Goal: Transaction & Acquisition: Purchase product/service

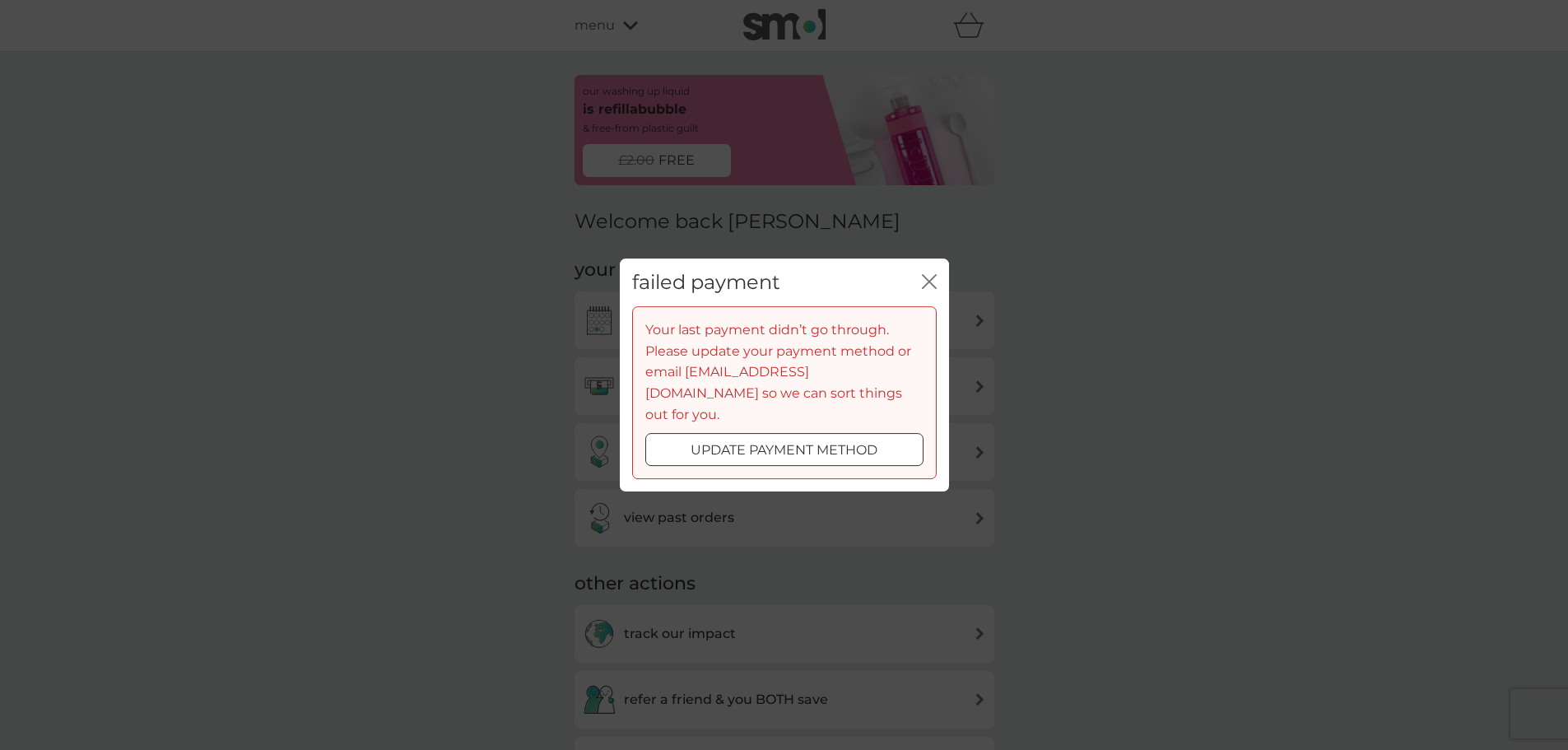
click at [857, 439] on p "update payment method" at bounding box center [783, 450] width 187 height 22
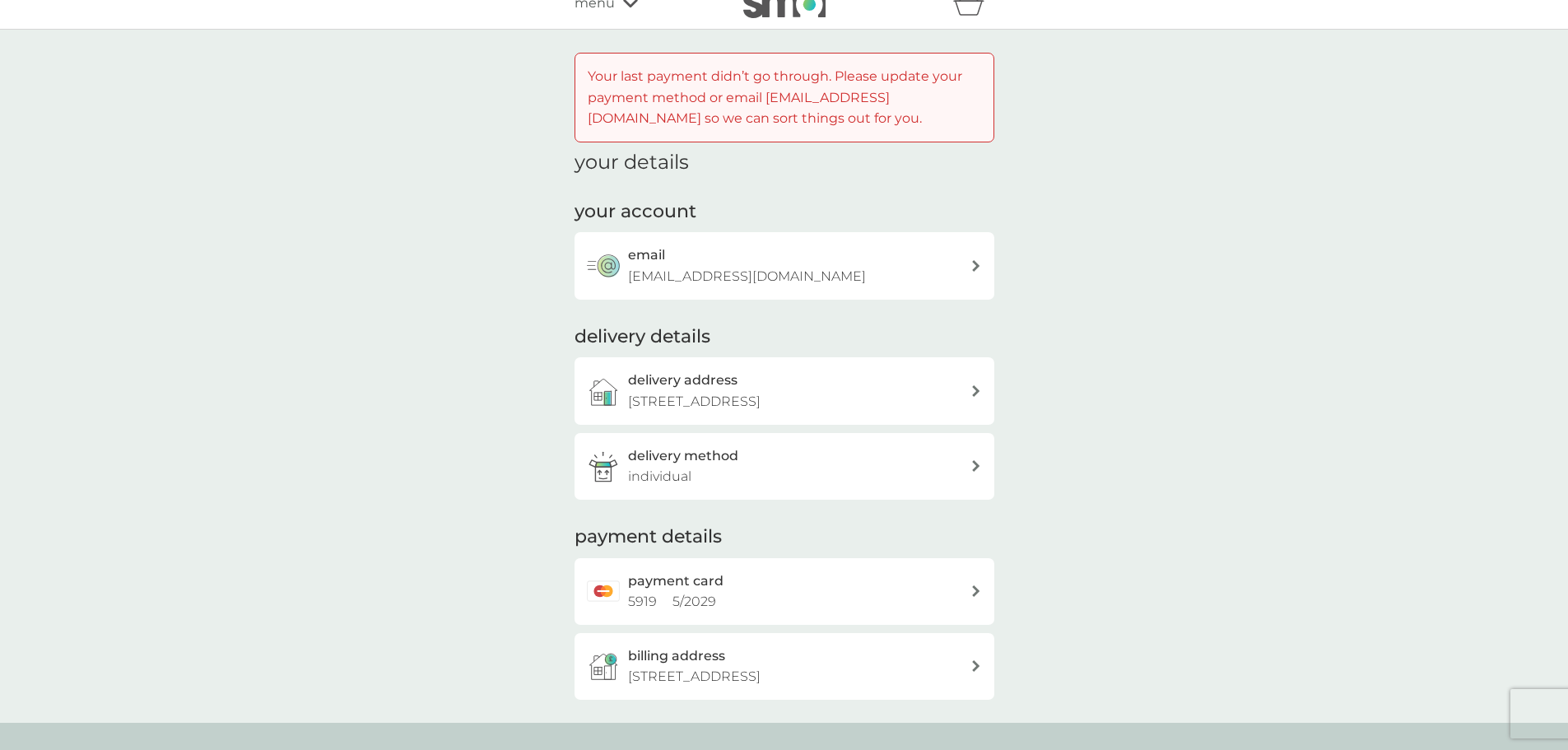
scroll to position [82, 0]
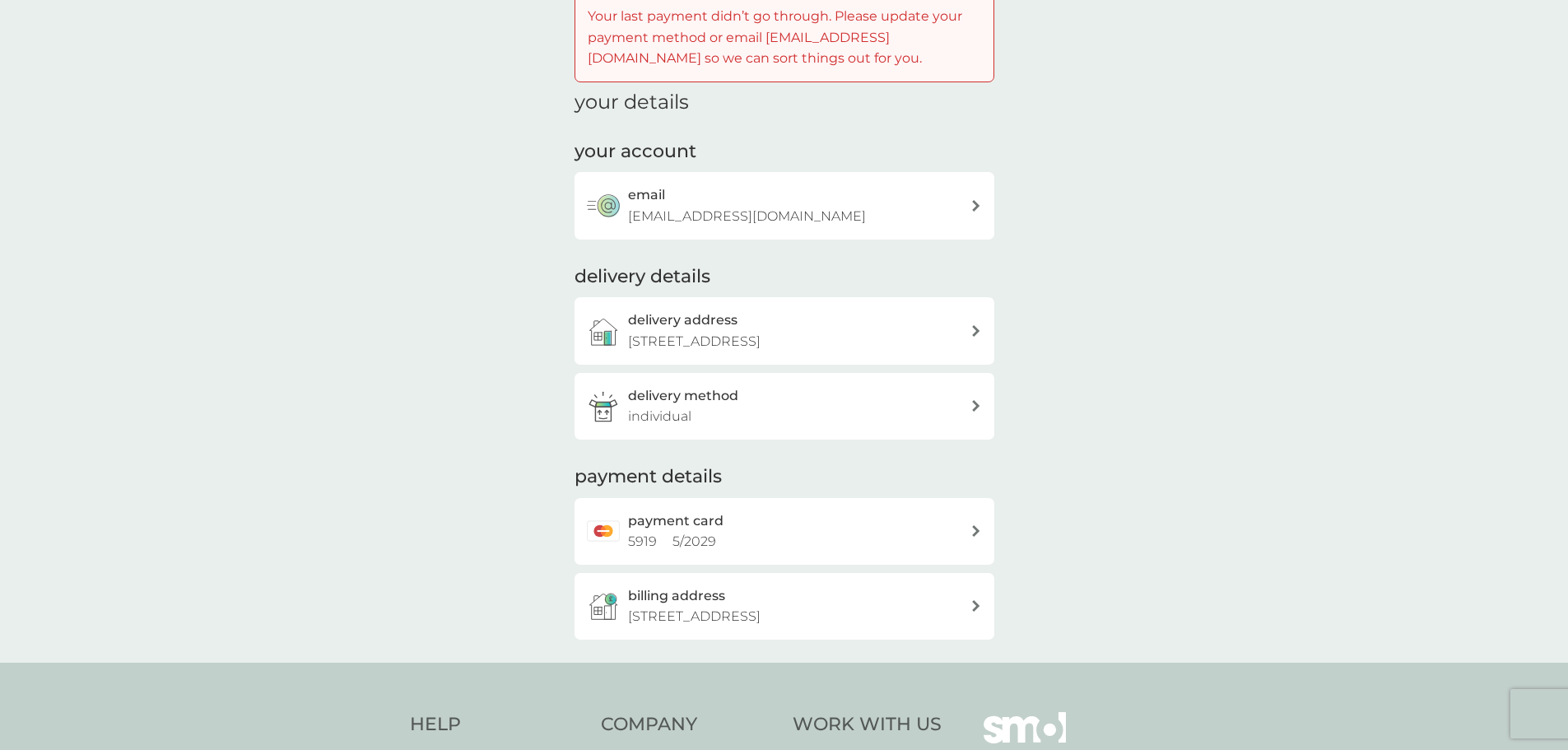
click at [823, 529] on div "payment card 5919 5 / 2029" at bounding box center [799, 532] width 342 height 42
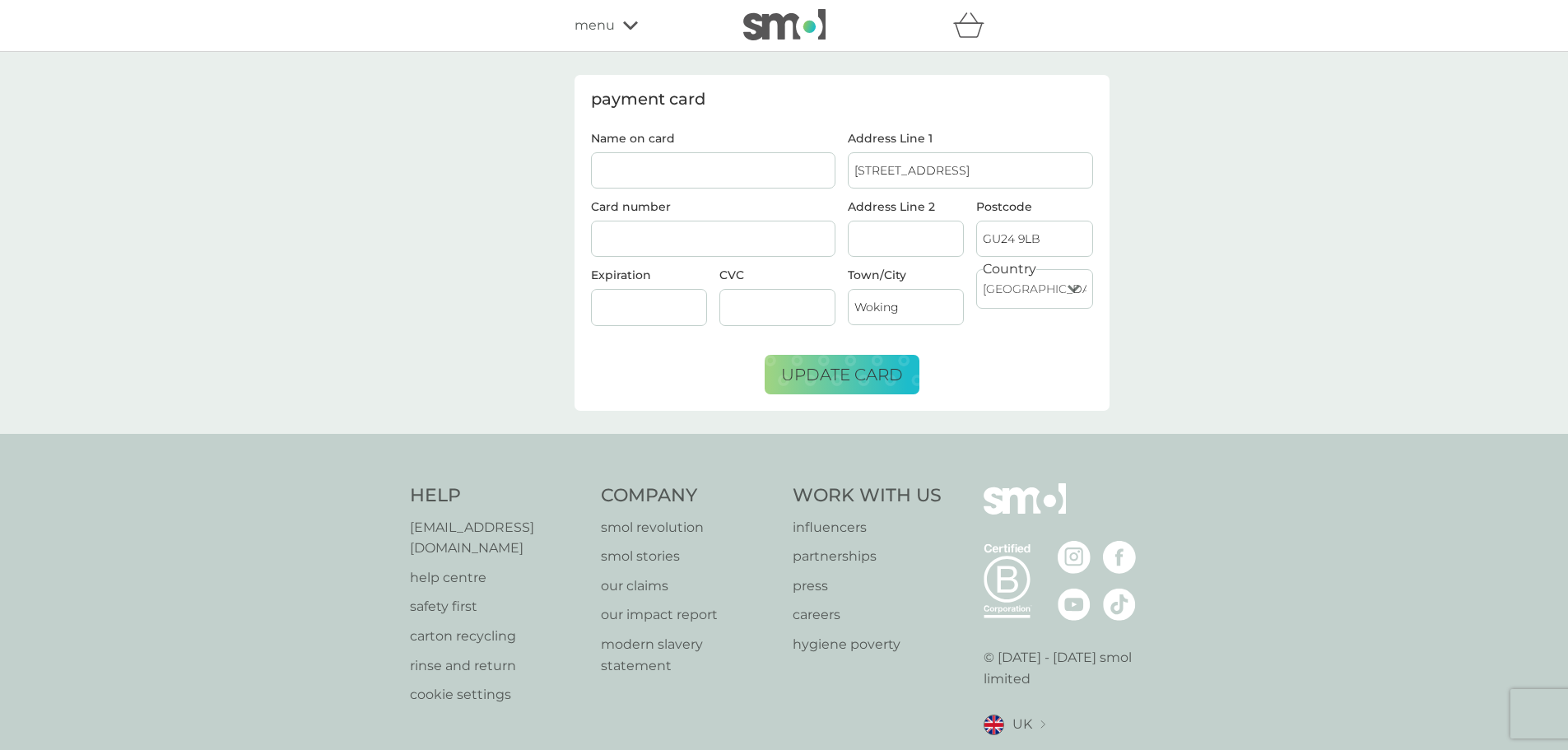
click at [775, 161] on input "Name on card" at bounding box center [713, 171] width 245 height 36
type input "MRS L H CASTLE"
click at [810, 375] on span "update card" at bounding box center [841, 375] width 122 height 20
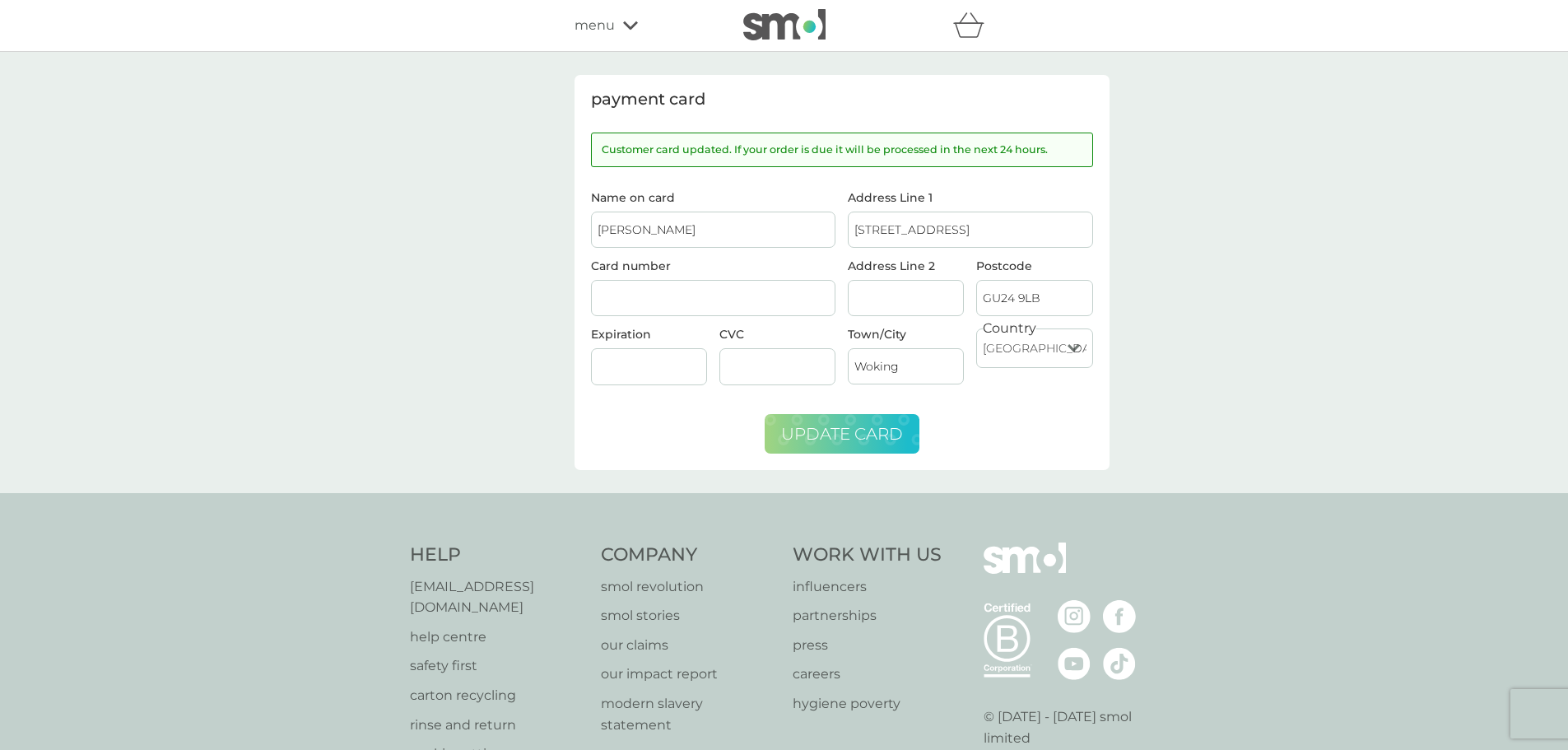
click at [616, 13] on div "refer a friend & you BOTH save smol impact smol shop your smol plans your upcom…" at bounding box center [784, 25] width 420 height 33
click at [621, 16] on div "menu" at bounding box center [644, 25] width 140 height 22
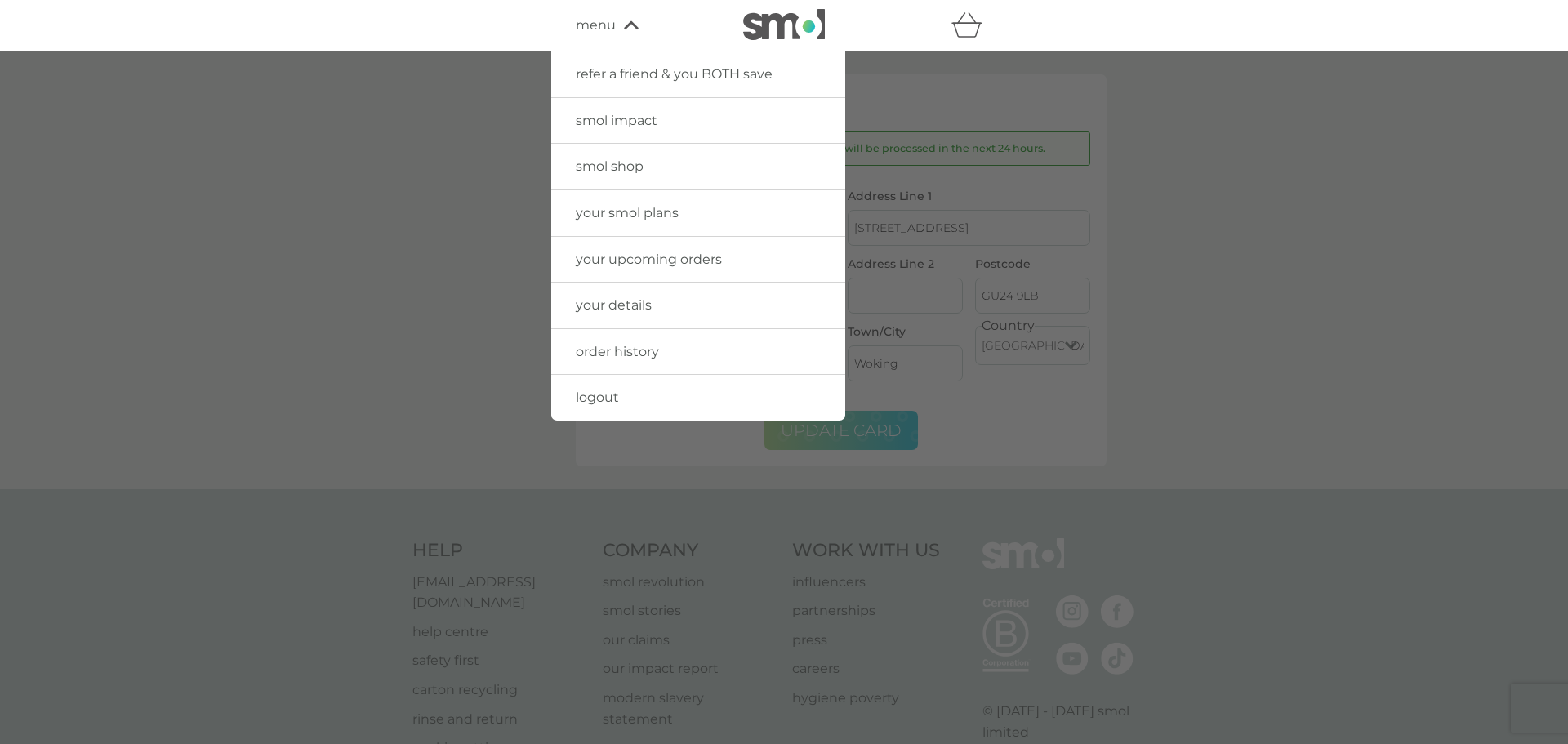
click at [642, 166] on span "smol shop" at bounding box center [609, 166] width 68 height 15
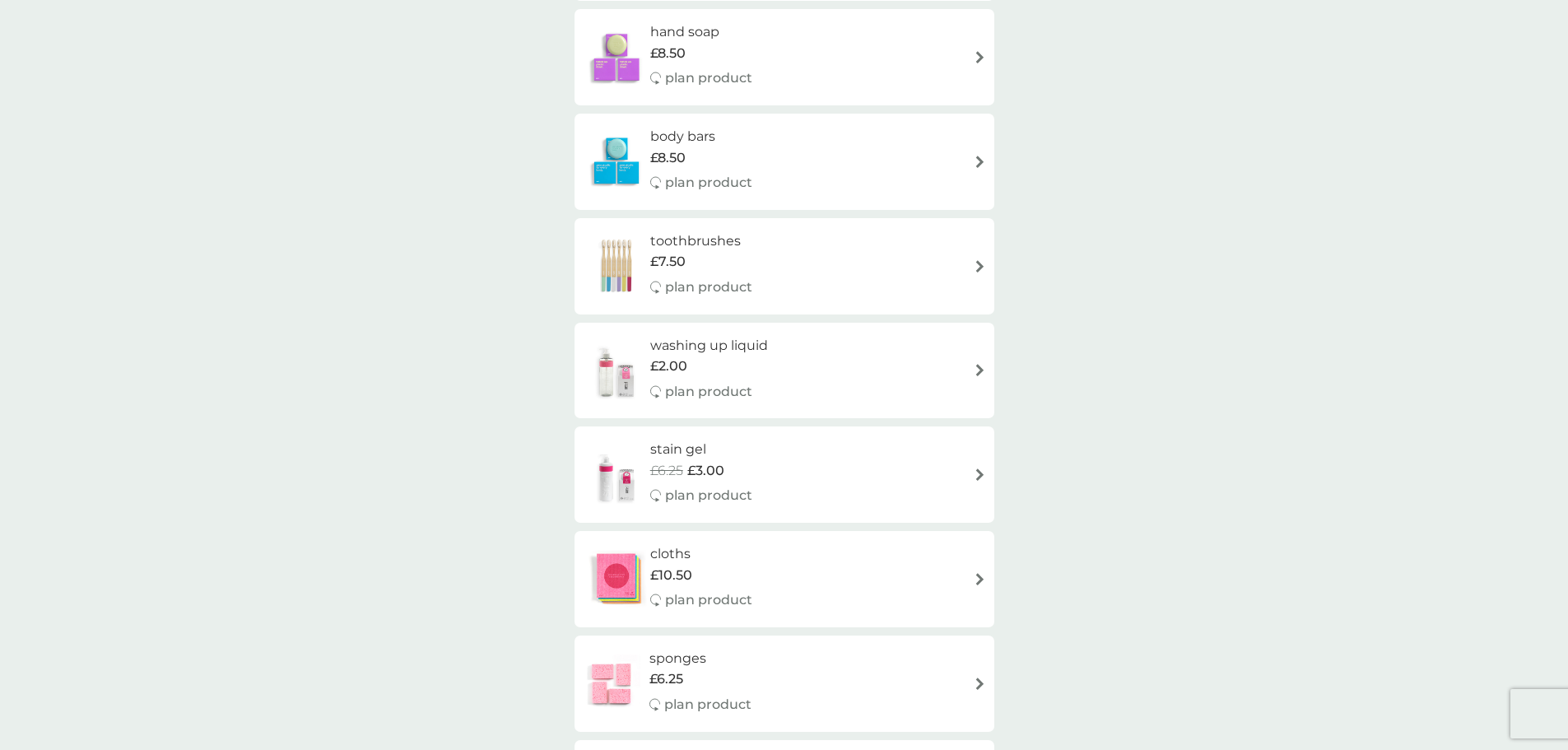
scroll to position [1730, 0]
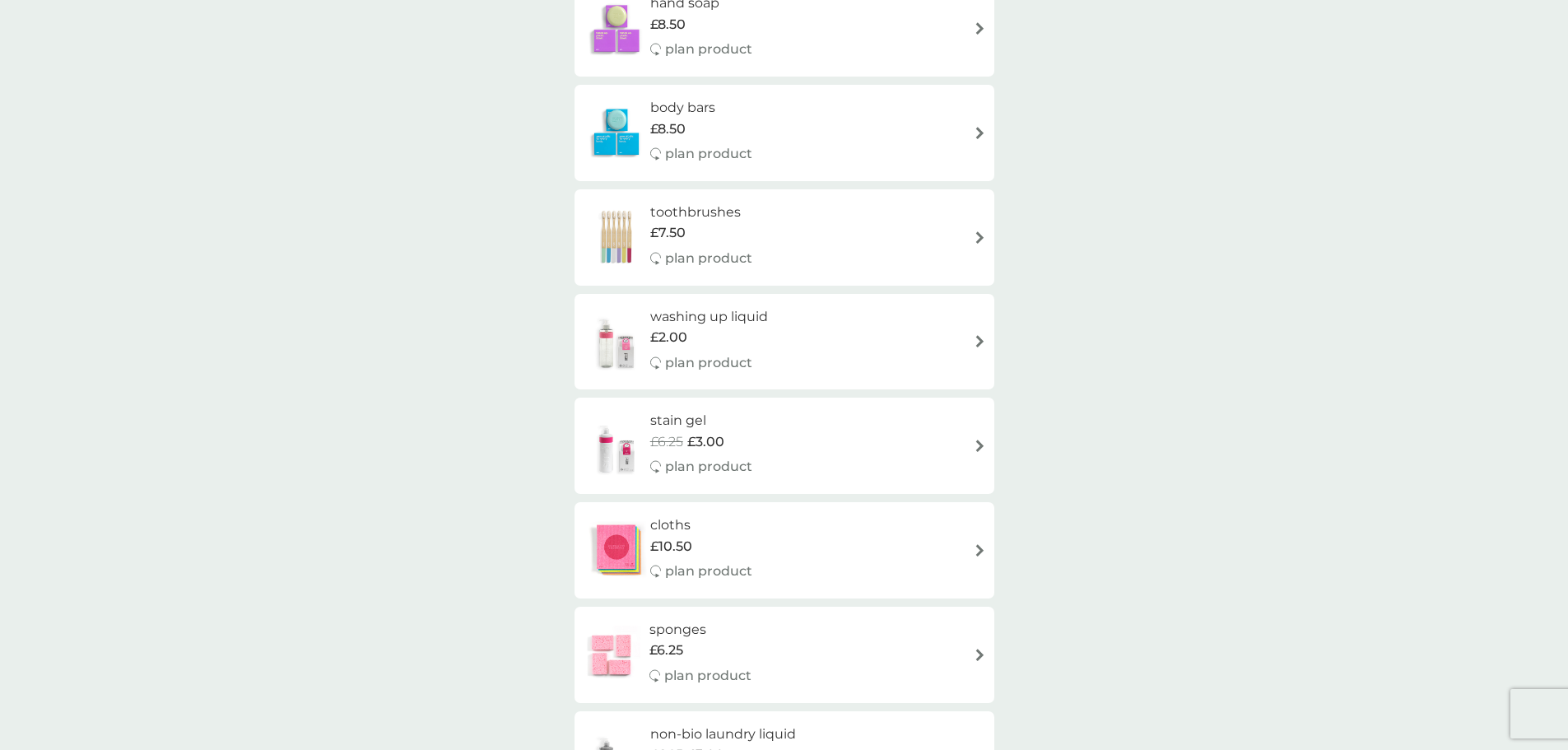
click at [712, 361] on p "plan product" at bounding box center [708, 362] width 87 height 22
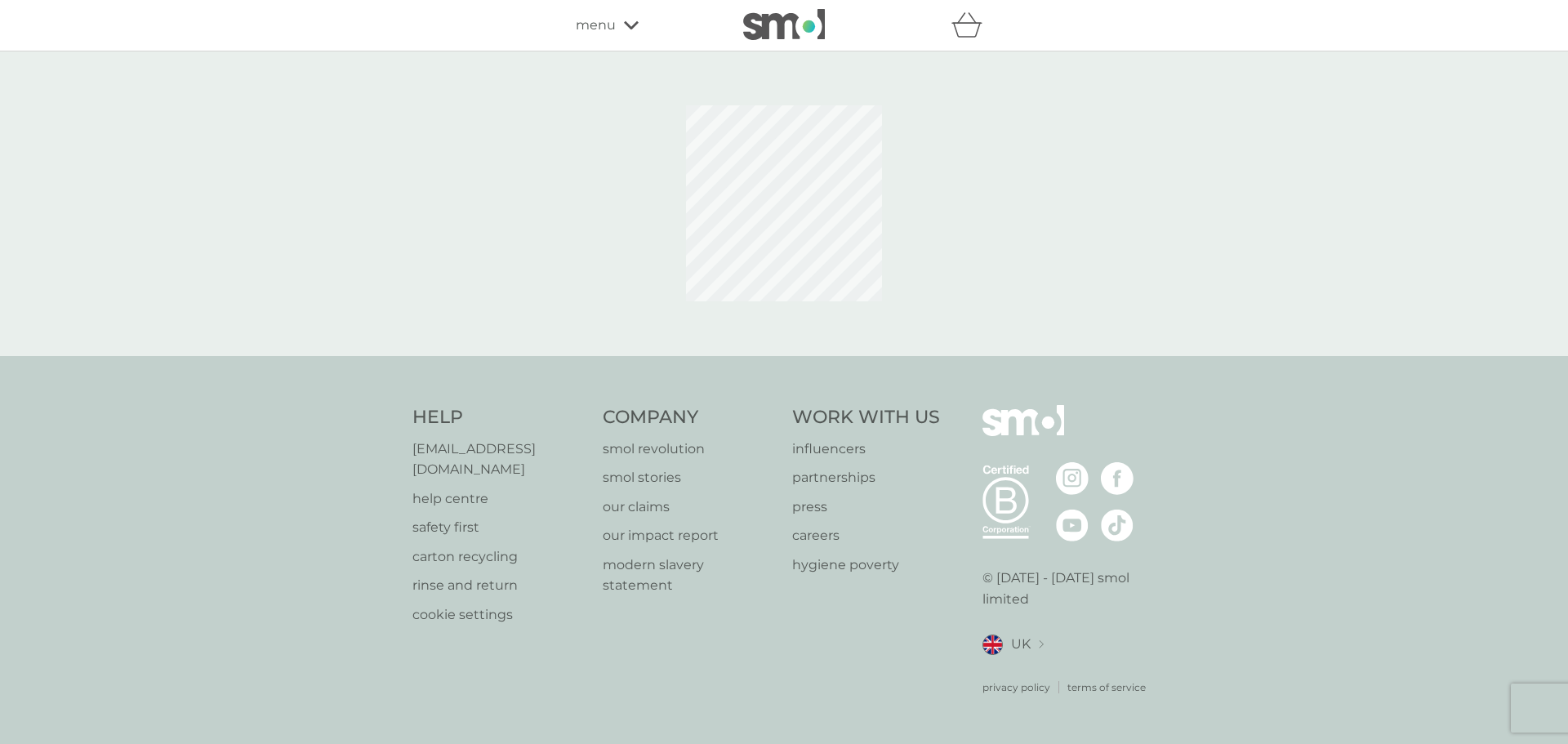
select select "112"
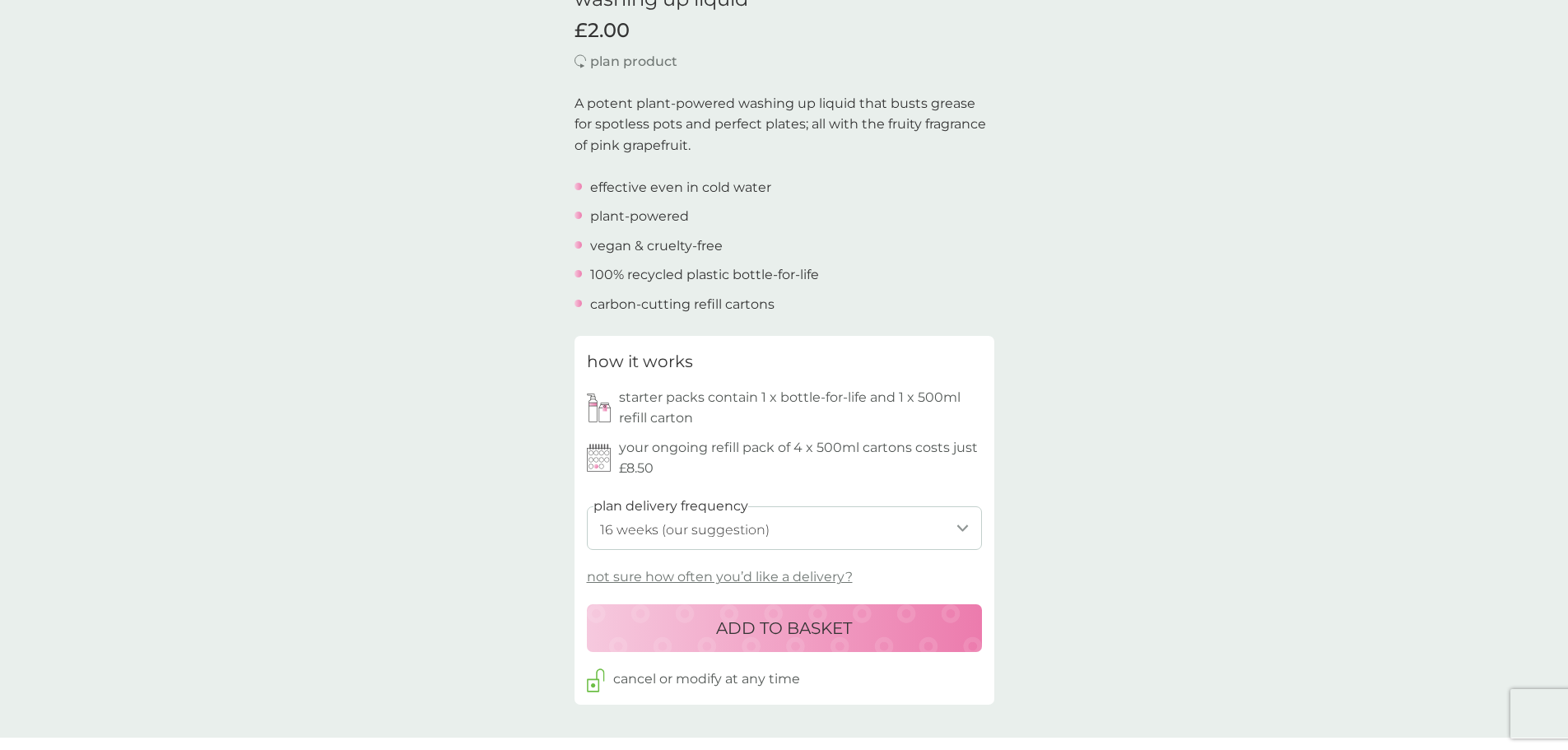
scroll to position [494, 0]
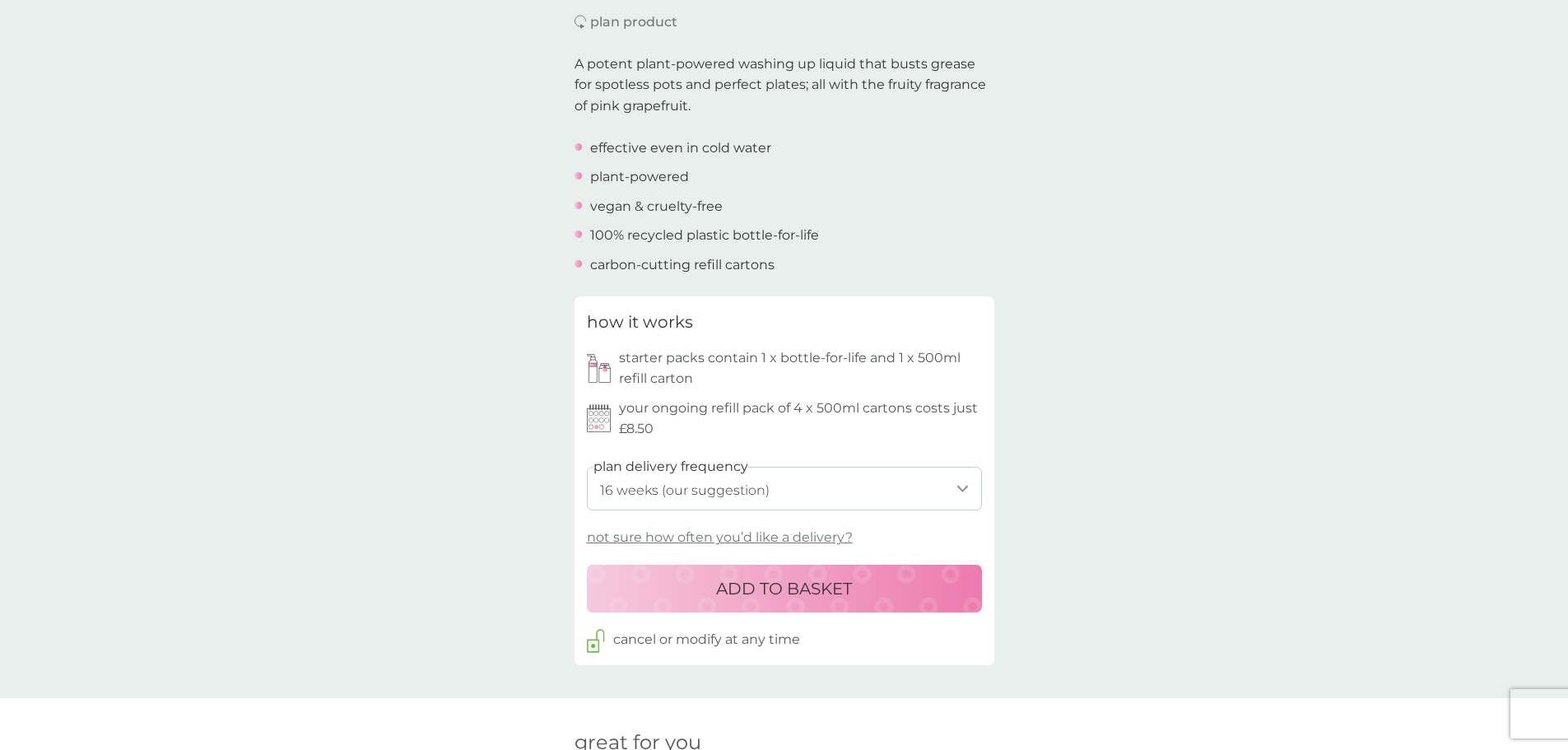
click at [825, 583] on p "ADD TO BASKET" at bounding box center [783, 589] width 135 height 27
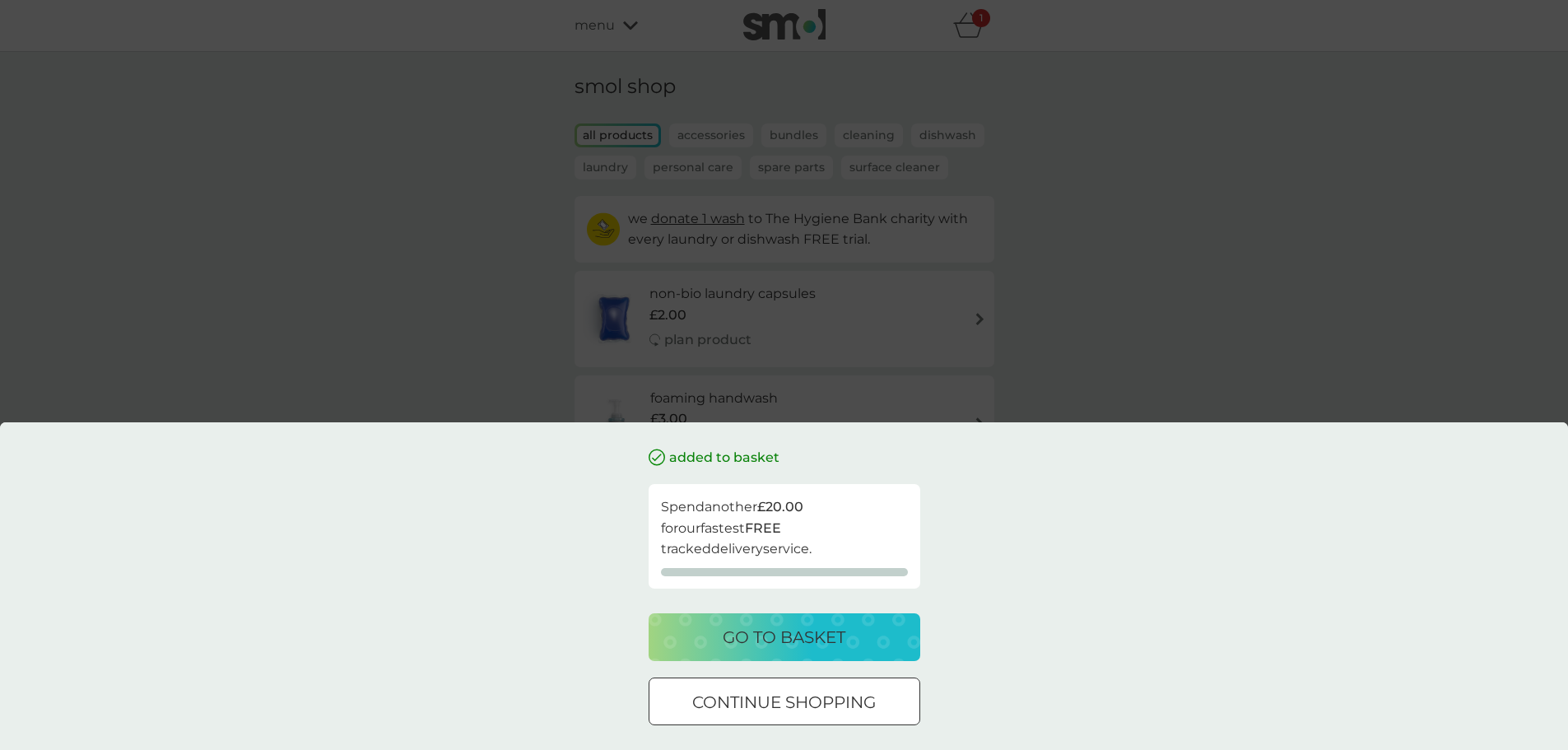
click at [1079, 314] on div "added to basket Spend another £20.00 for our fastest FREE tracked delivery serv…" at bounding box center [784, 375] width 1568 height 750
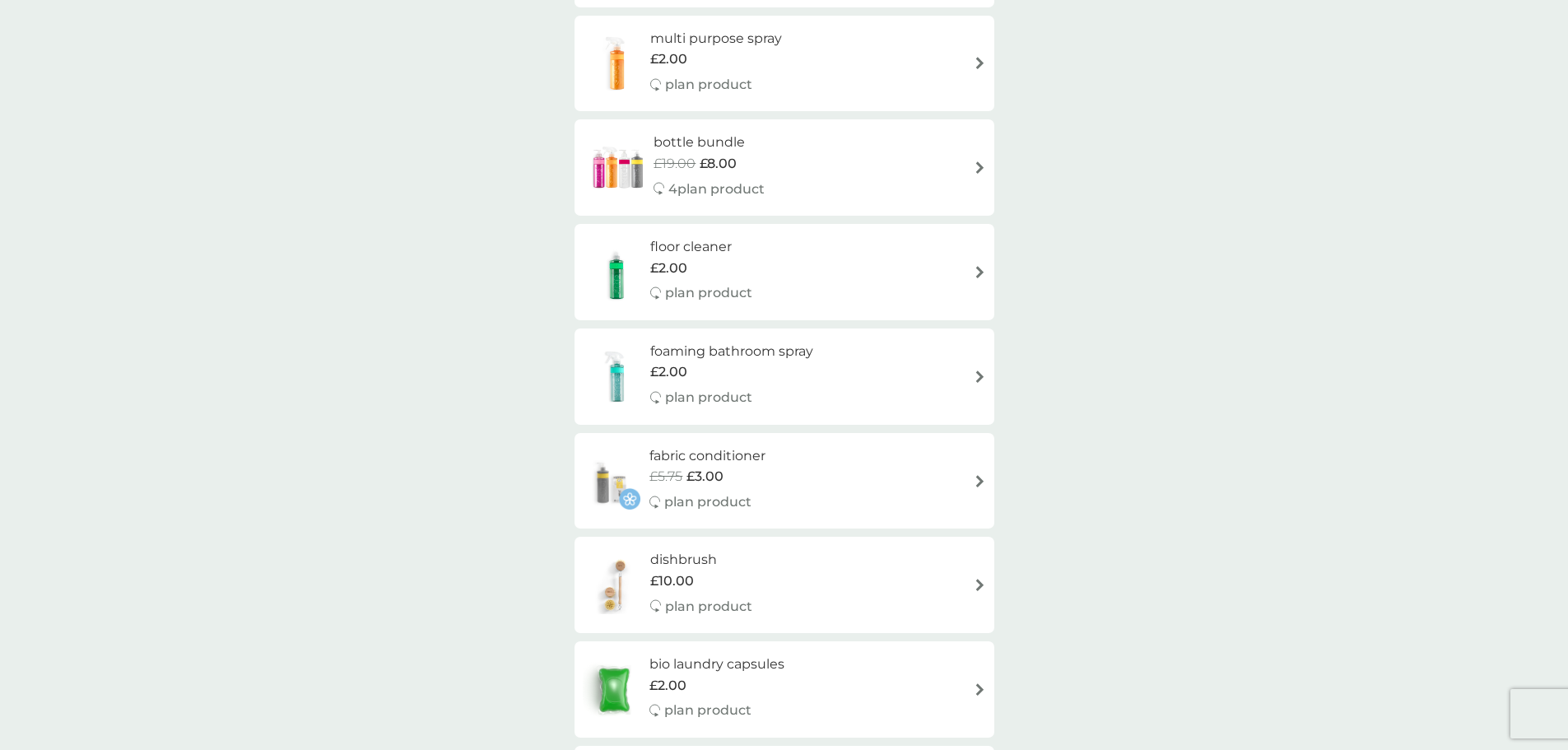
scroll to position [494, 0]
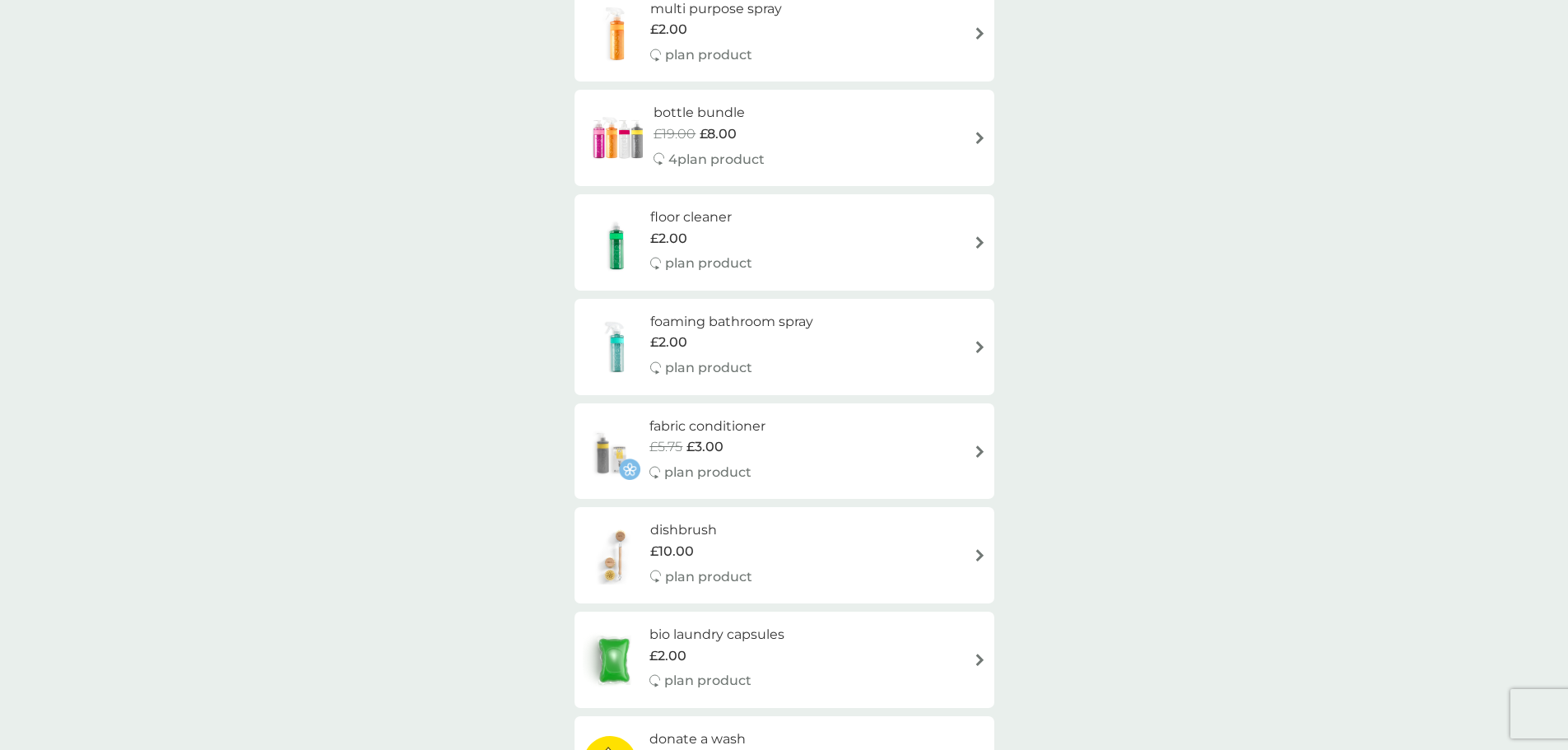
click at [743, 267] on p "plan product" at bounding box center [708, 263] width 87 height 22
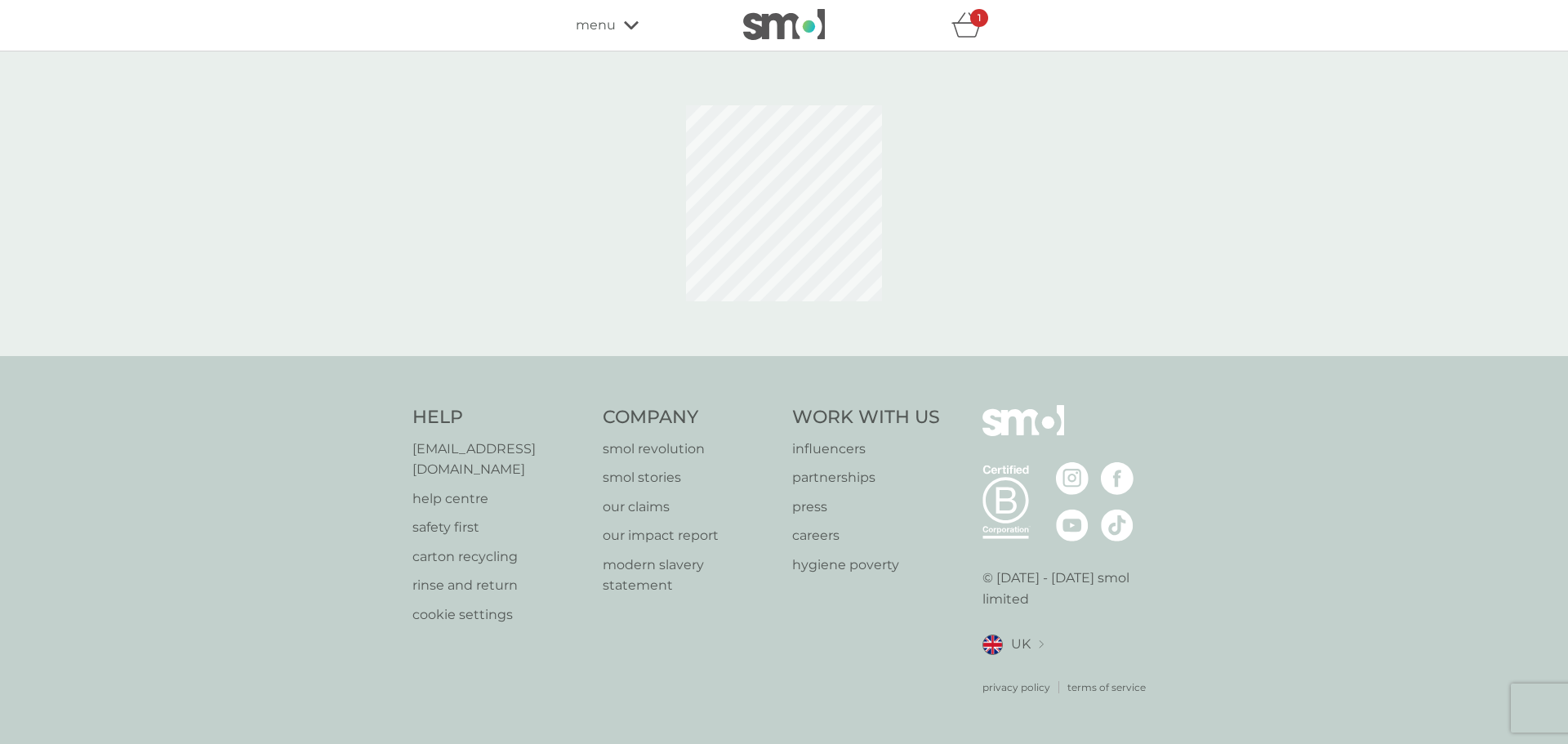
select select "84"
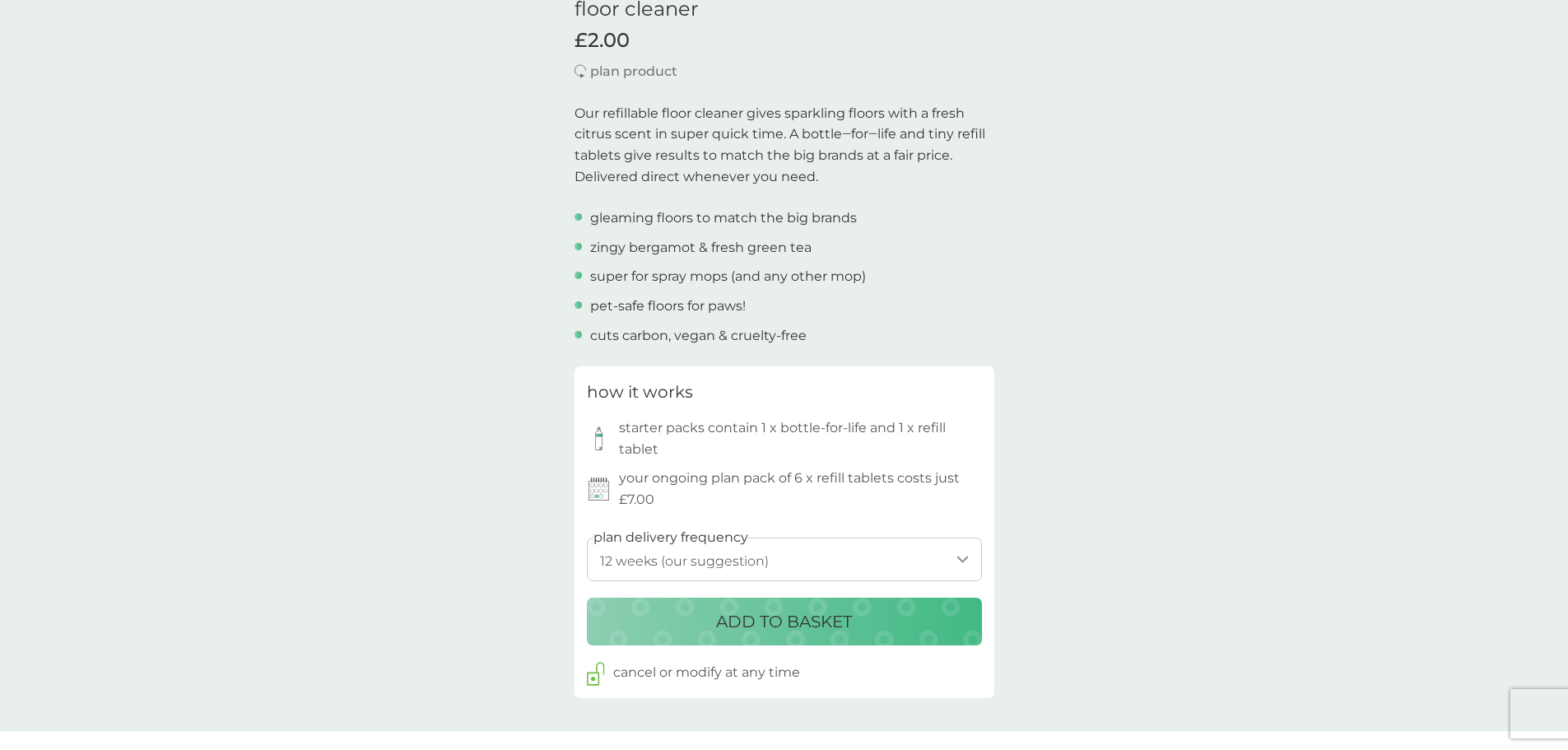
scroll to position [494, 0]
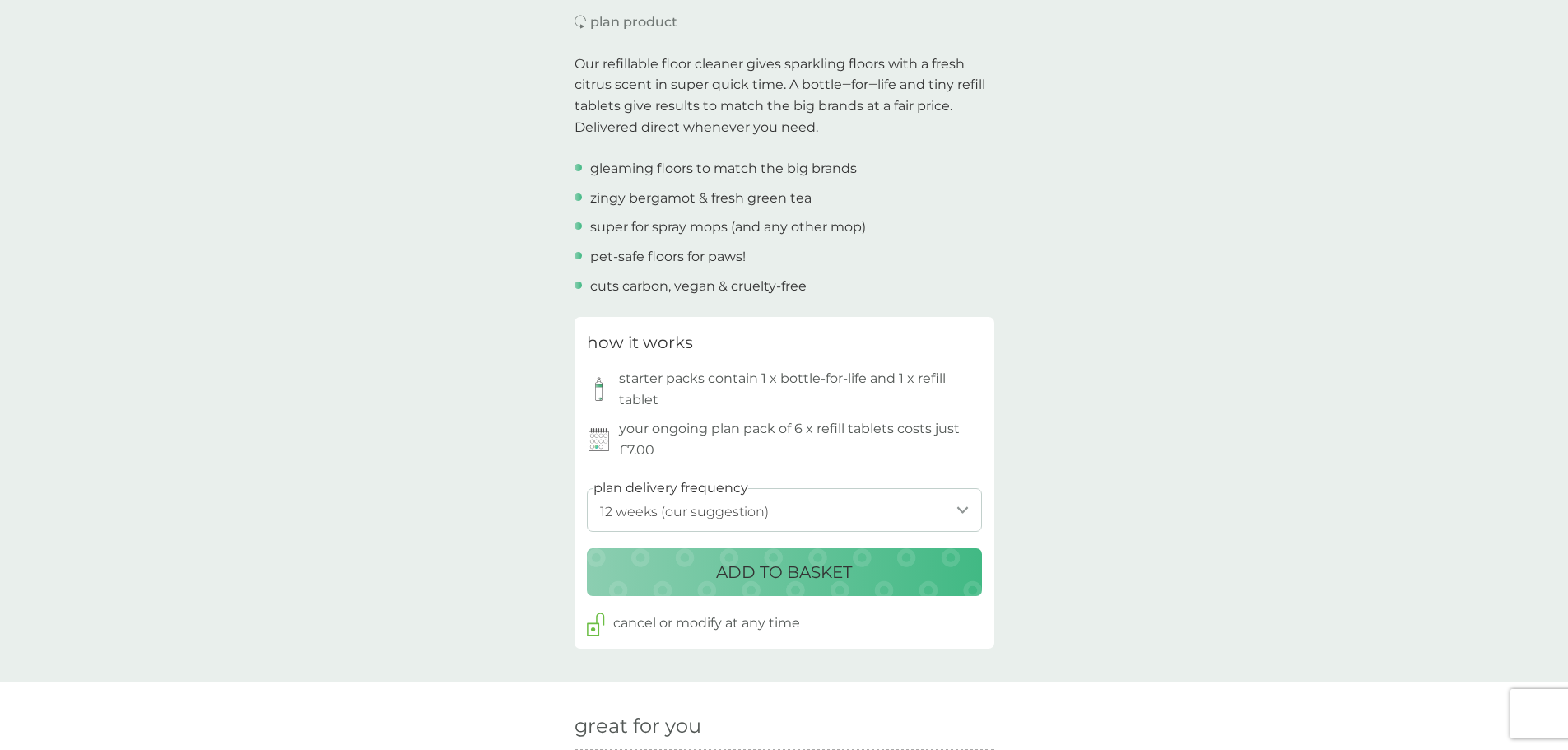
click at [833, 567] on p "ADD TO BASKET" at bounding box center [783, 572] width 135 height 27
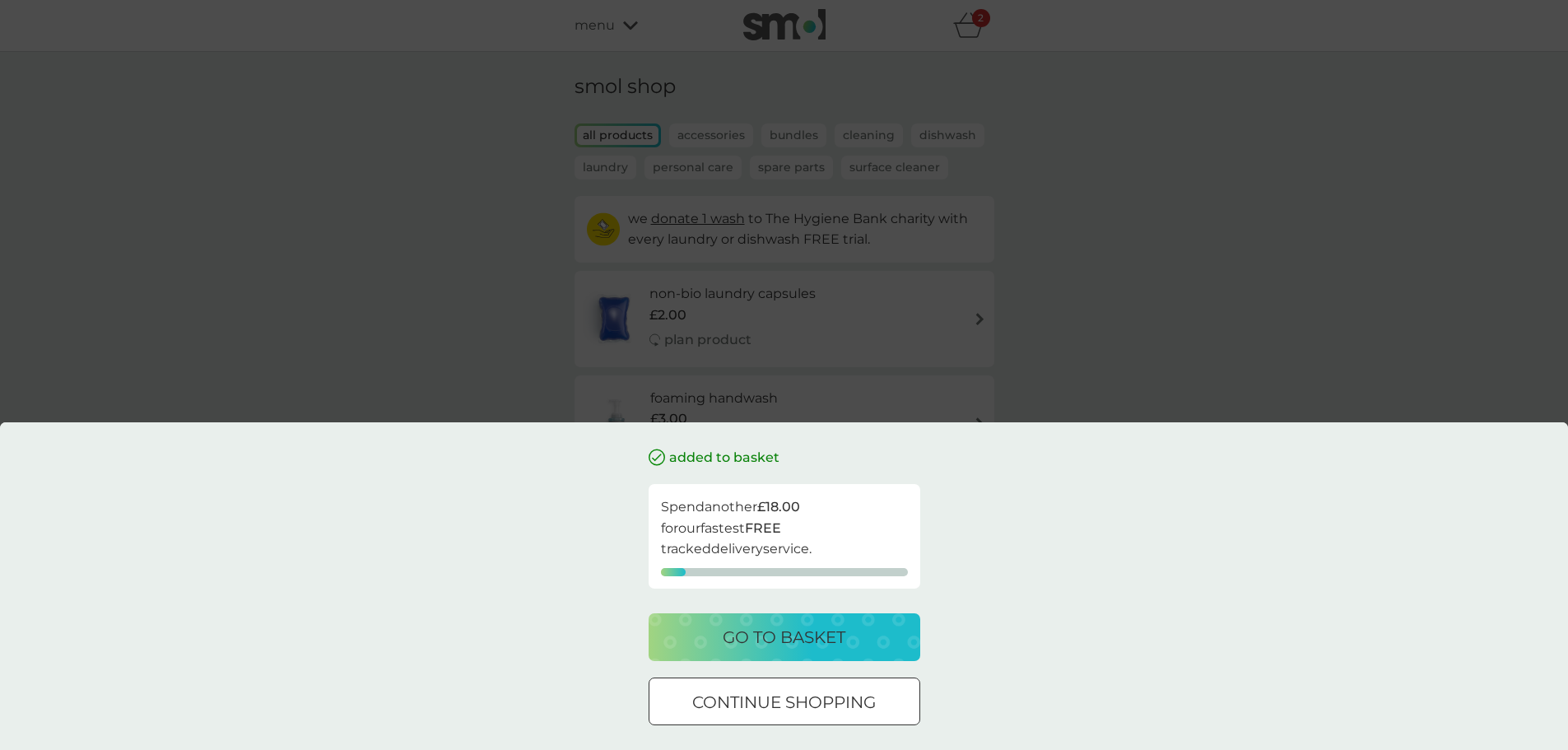
click at [1087, 362] on div "added to basket Spend another £18.00 for our fastest FREE tracked delivery serv…" at bounding box center [784, 375] width 1568 height 750
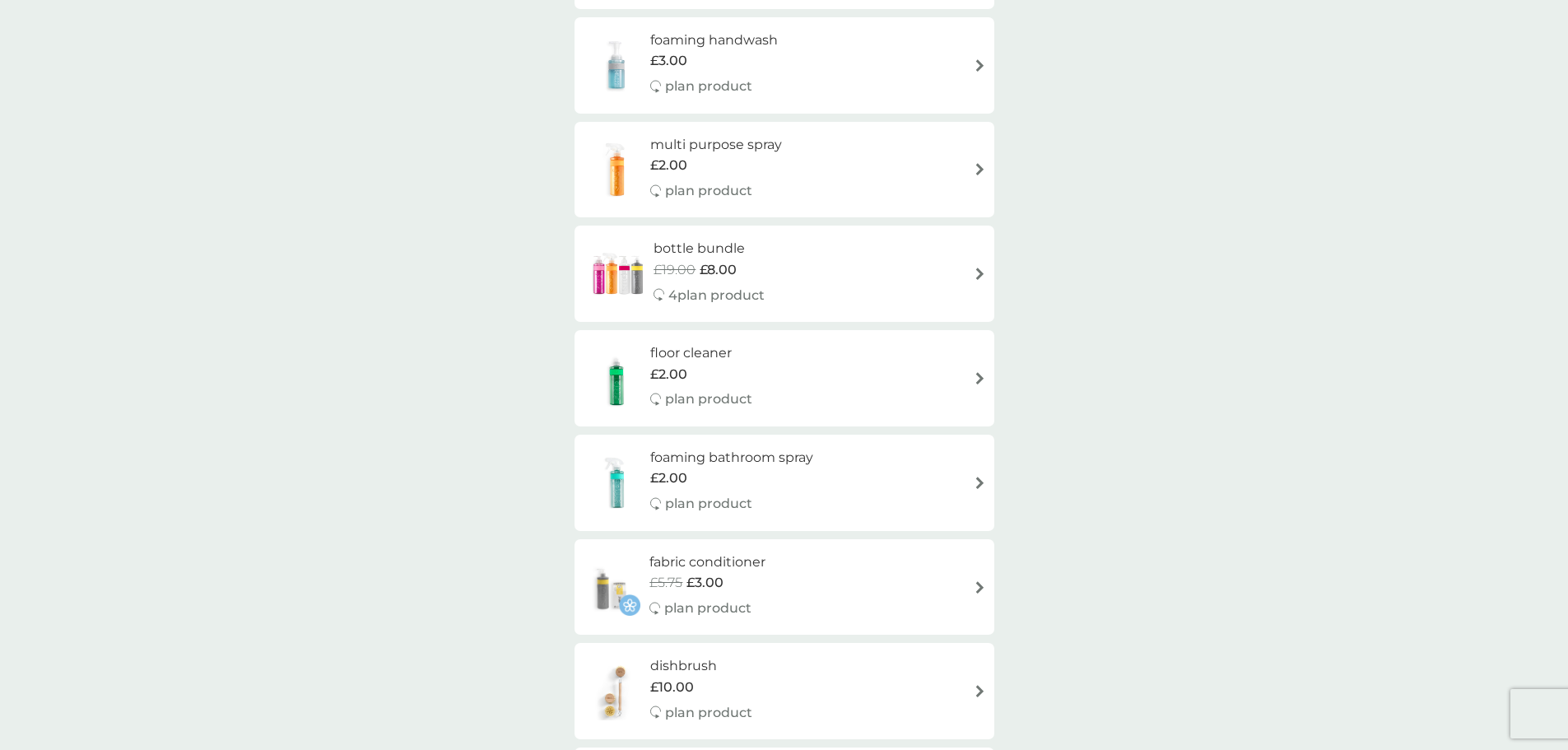
scroll to position [330, 0]
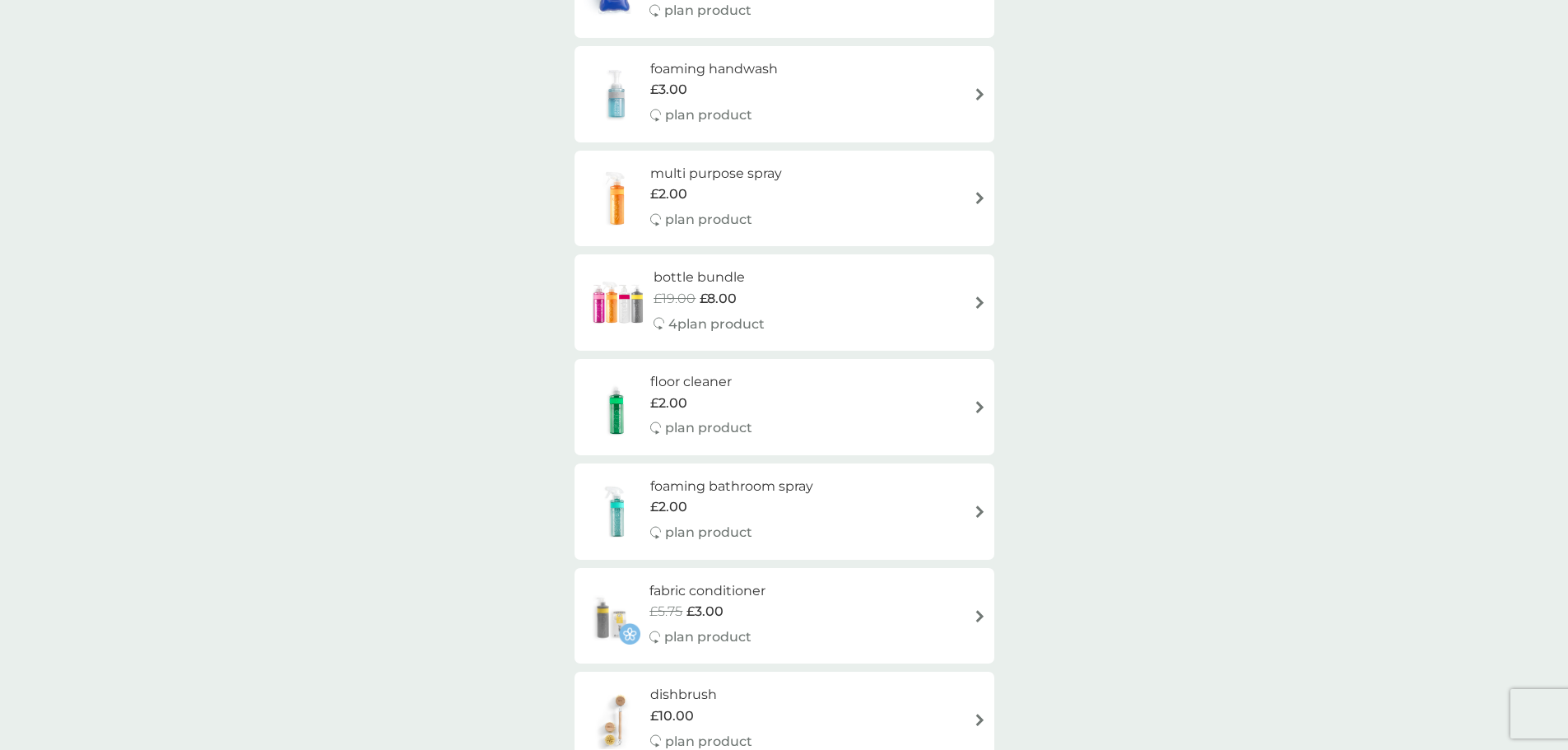
click at [798, 199] on div "multi purpose spray £2.00 plan product" at bounding box center [724, 199] width 148 height 72
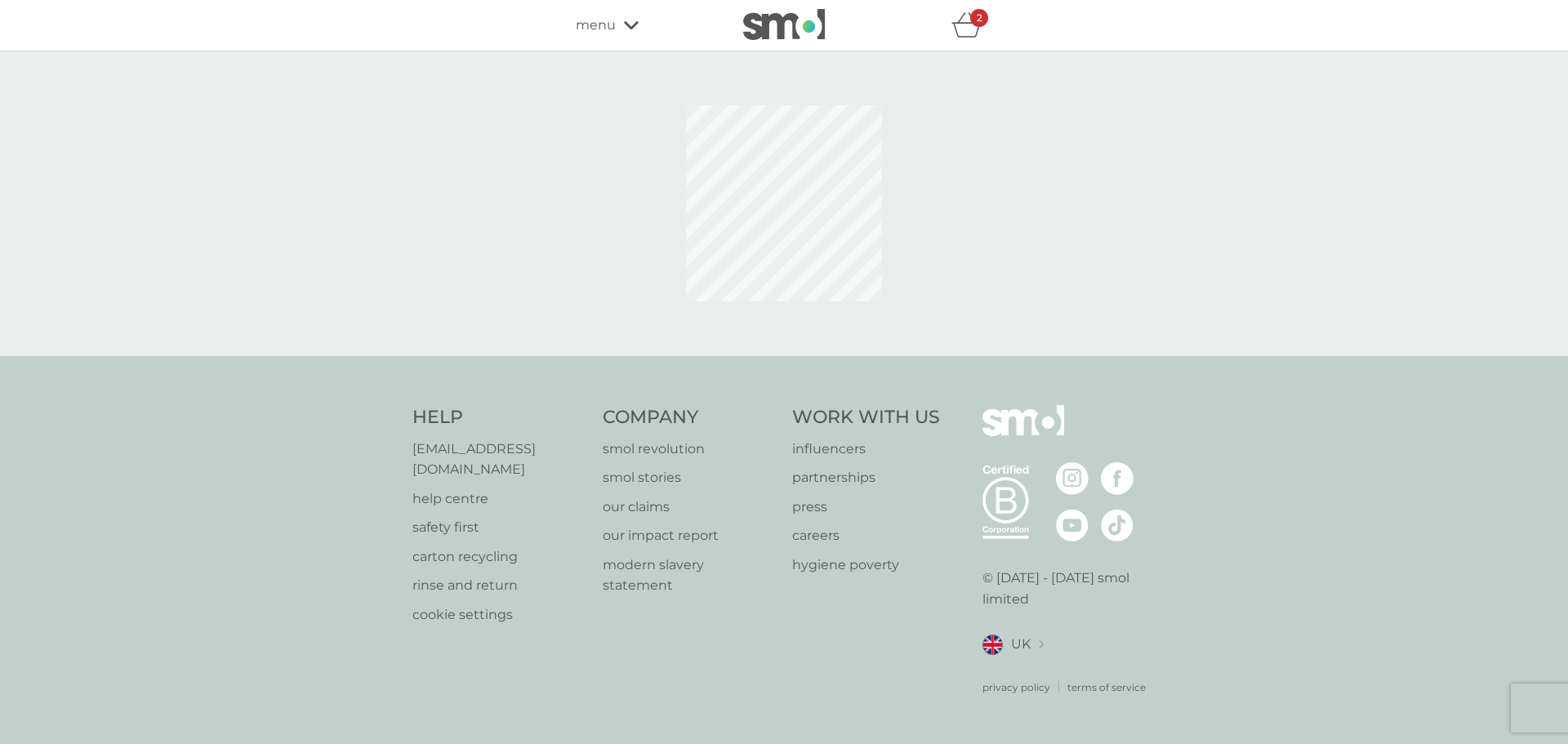
select select "112"
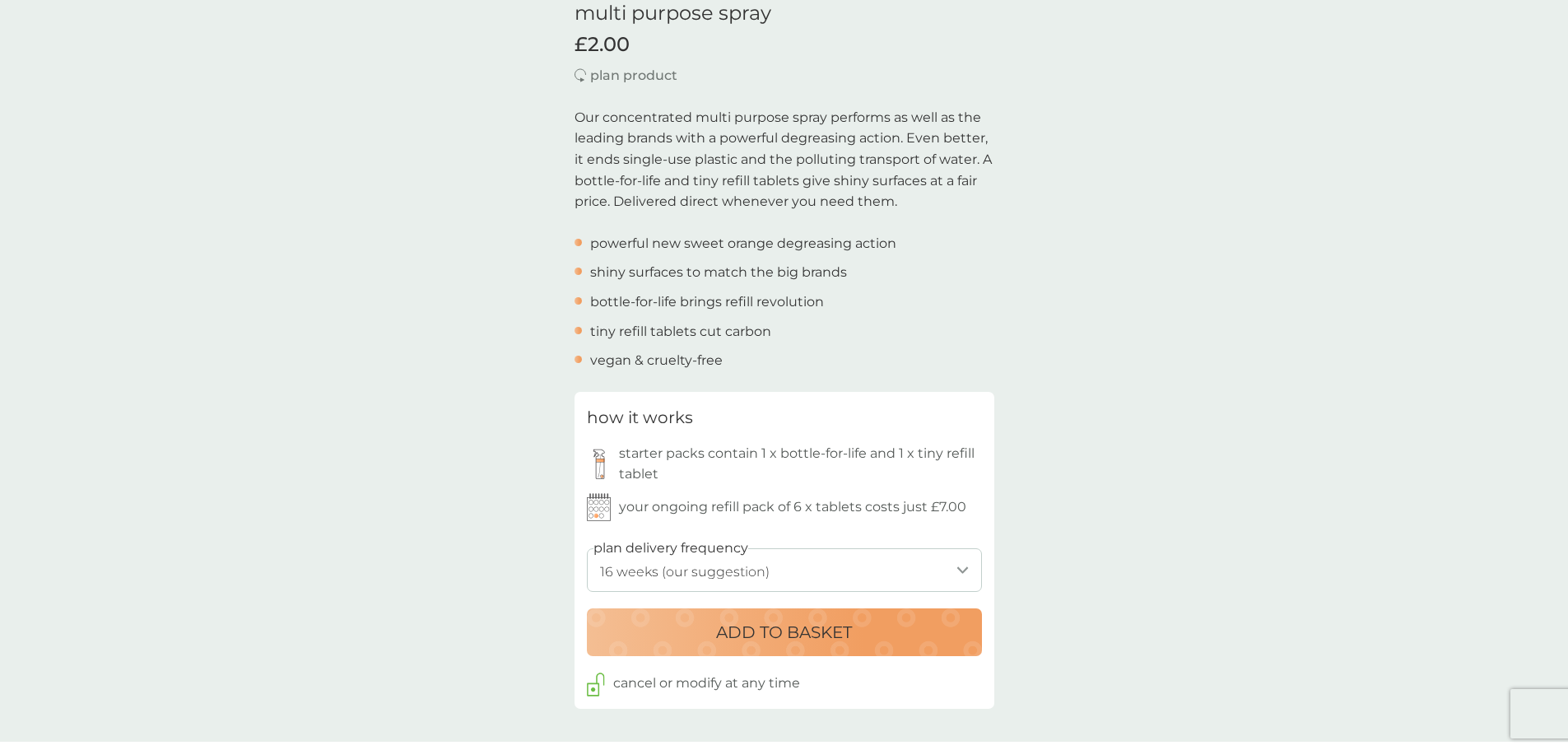
scroll to position [494, 0]
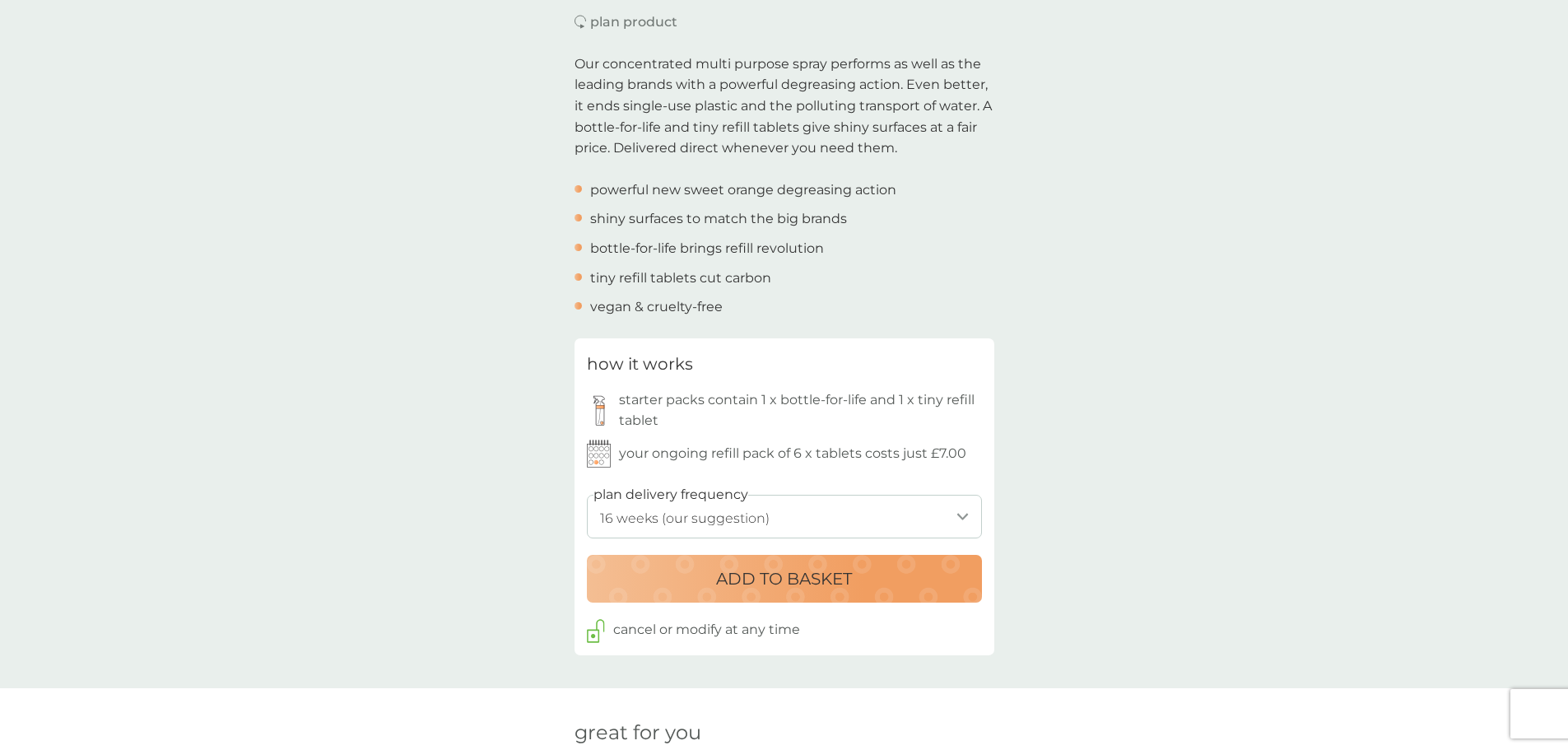
click at [838, 567] on p "ADD TO BASKET" at bounding box center [783, 578] width 135 height 27
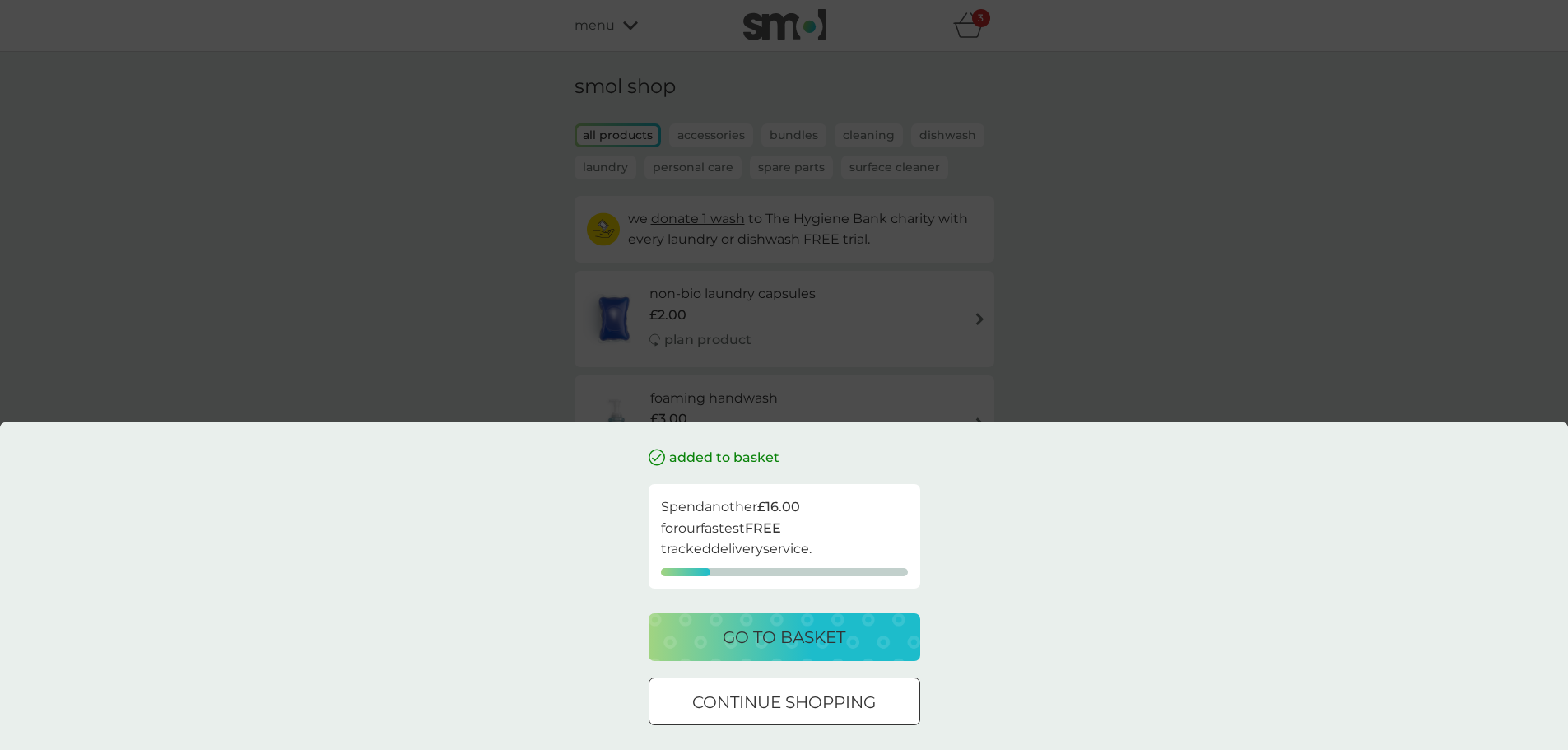
click at [816, 631] on p "go to basket" at bounding box center [784, 637] width 122 height 27
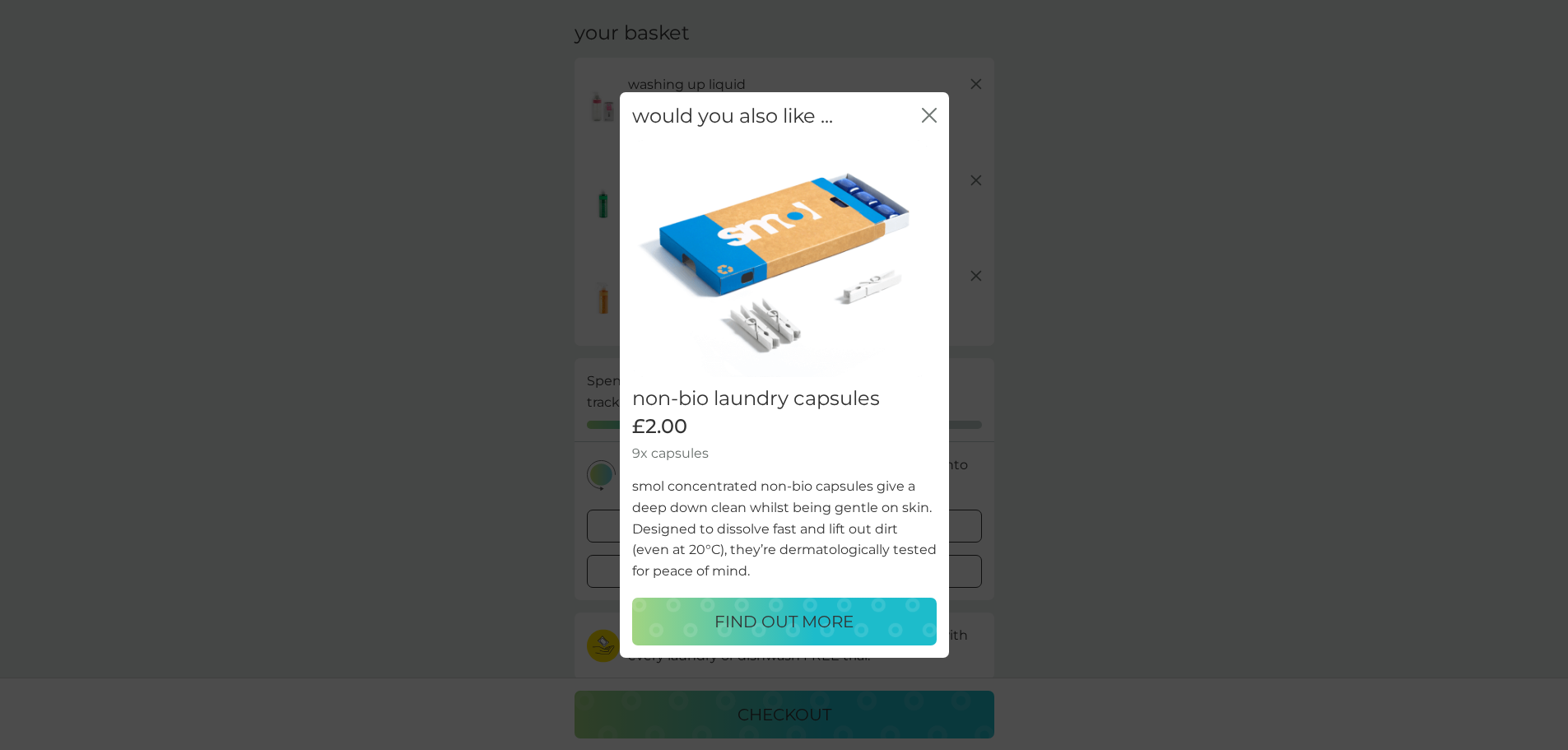
scroll to position [82, 0]
click at [824, 629] on p "FIND OUT MORE" at bounding box center [783, 621] width 139 height 27
select select "42"
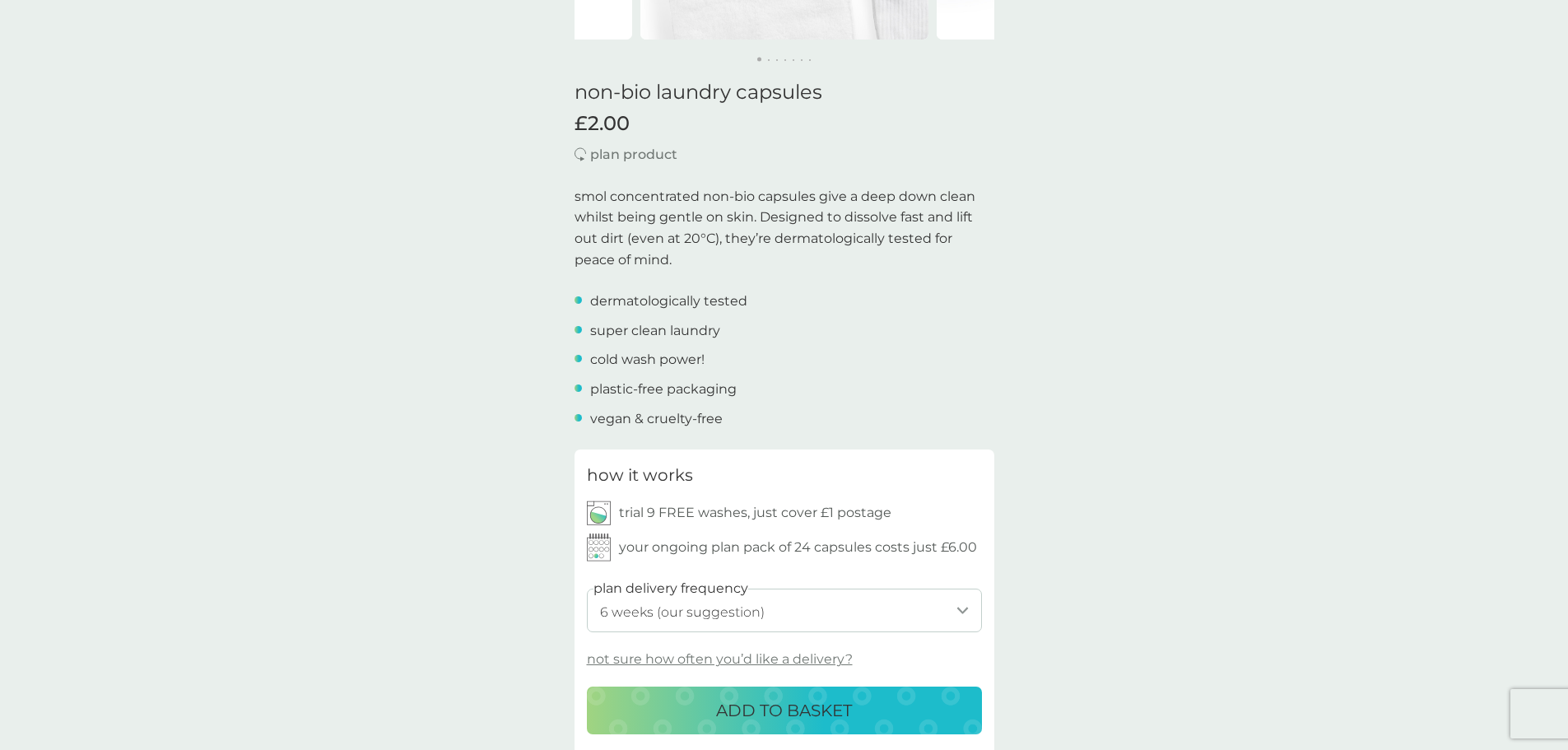
scroll to position [412, 0]
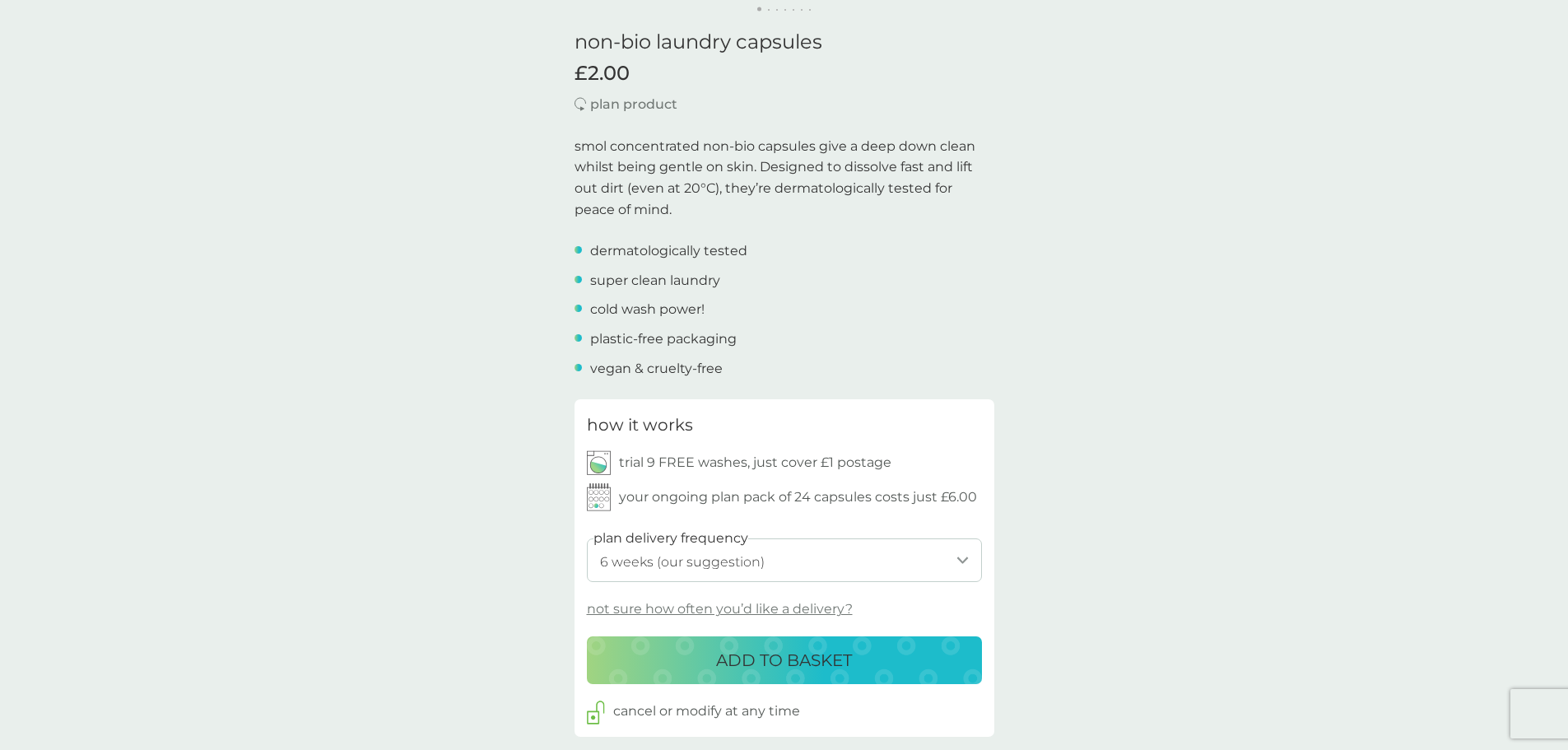
click at [828, 662] on p "ADD TO BASKET" at bounding box center [783, 660] width 135 height 27
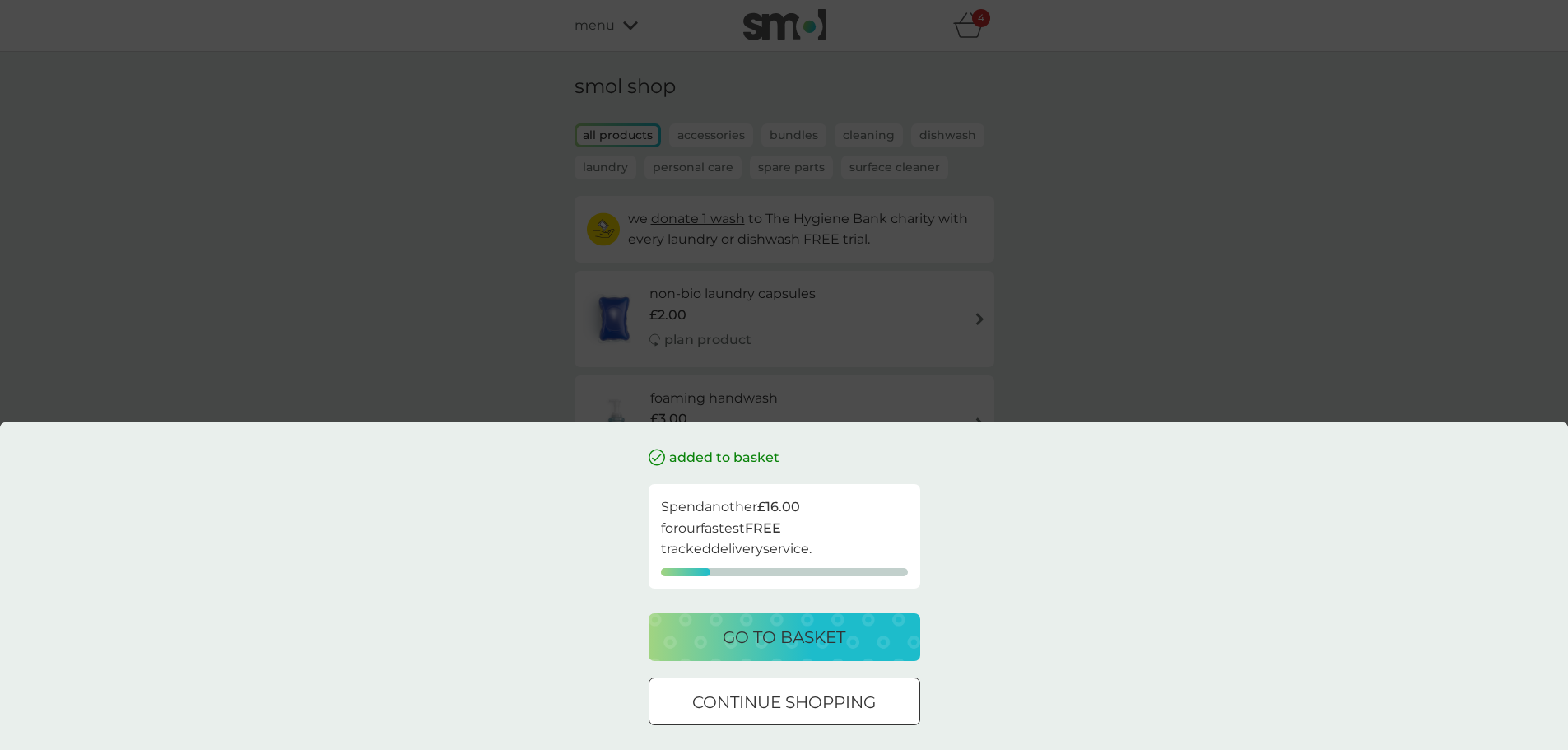
click at [877, 634] on div "go to basket" at bounding box center [784, 637] width 239 height 27
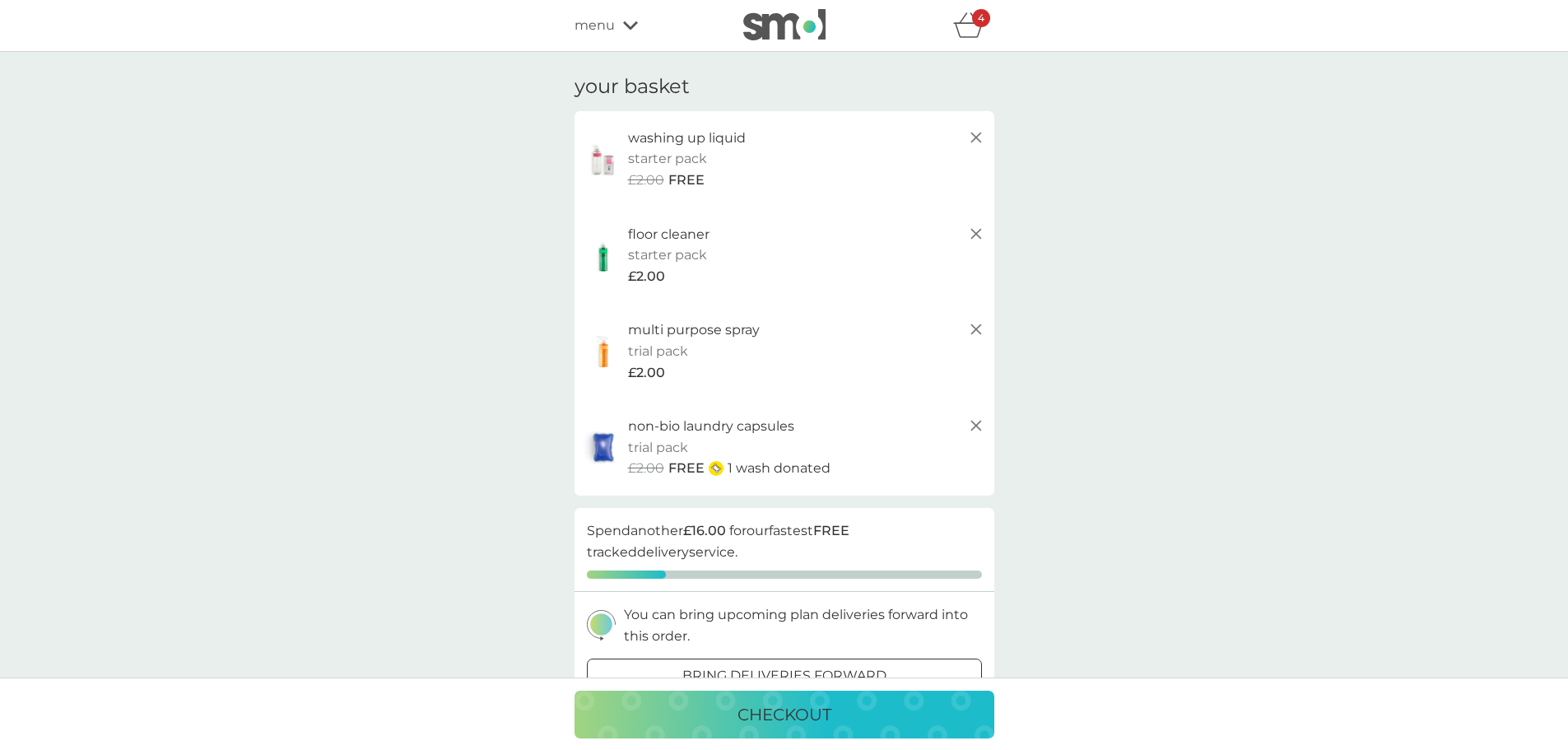
click at [632, 21] on icon at bounding box center [630, 25] width 15 height 9
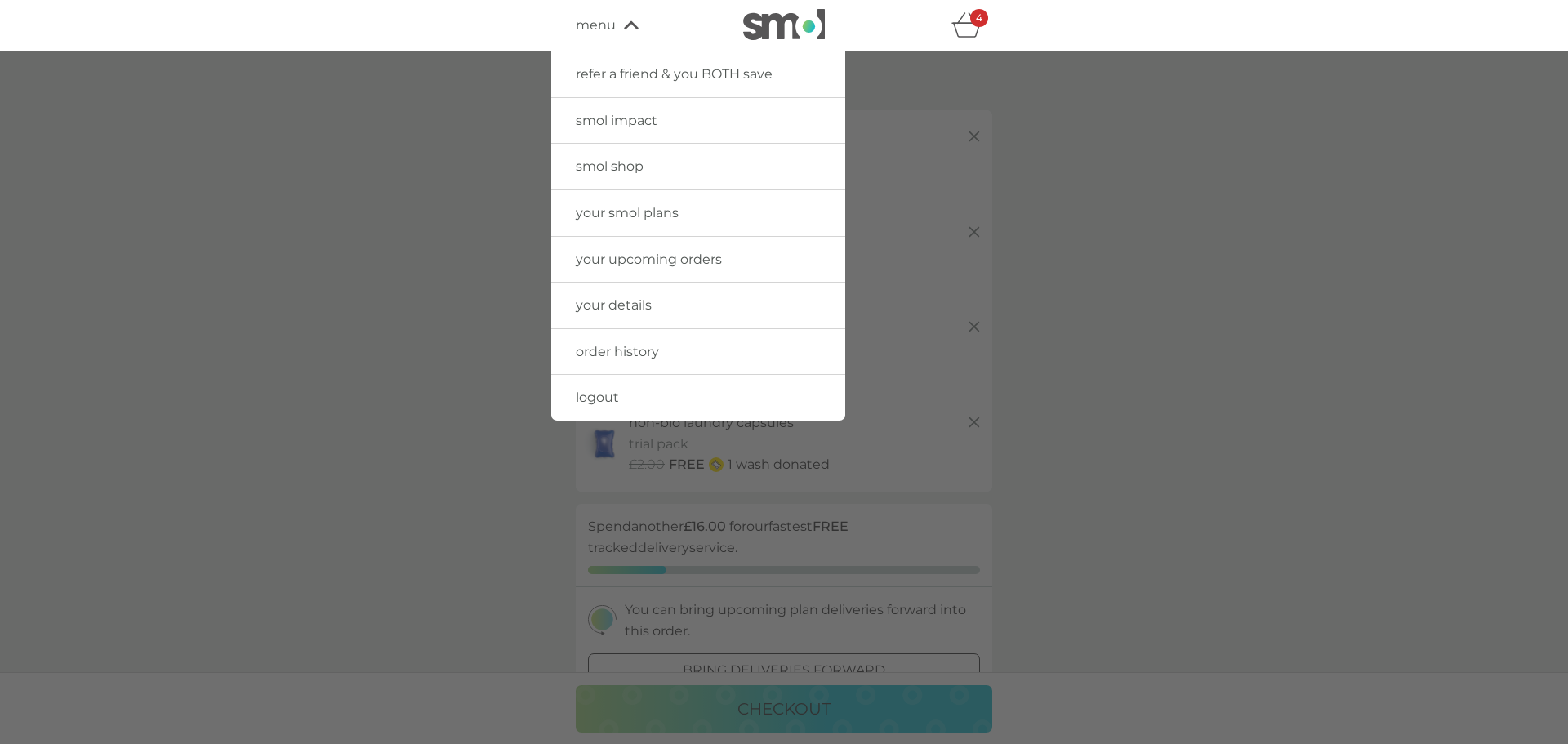
click at [641, 161] on span "smol shop" at bounding box center [609, 166] width 68 height 15
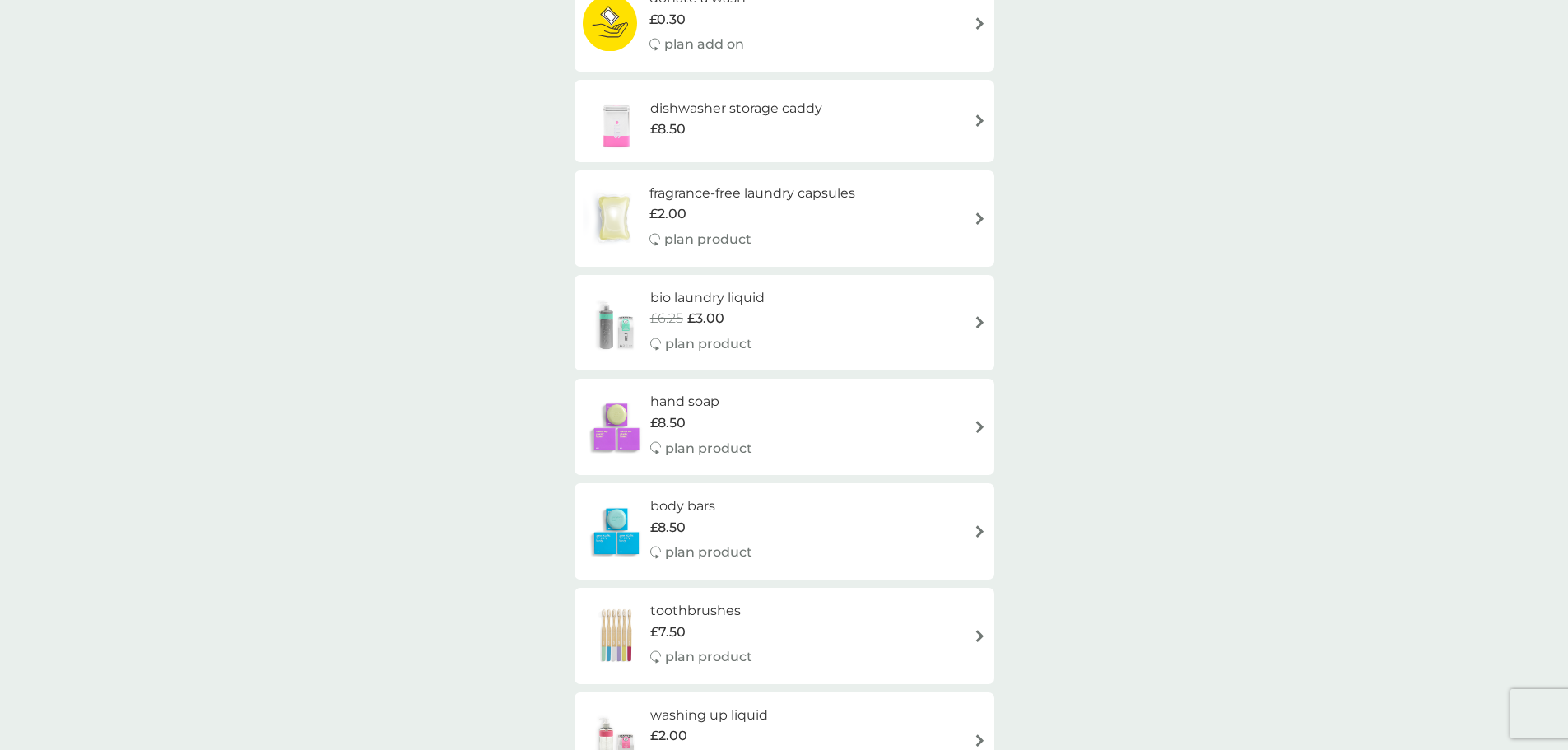
scroll to position [1318, 0]
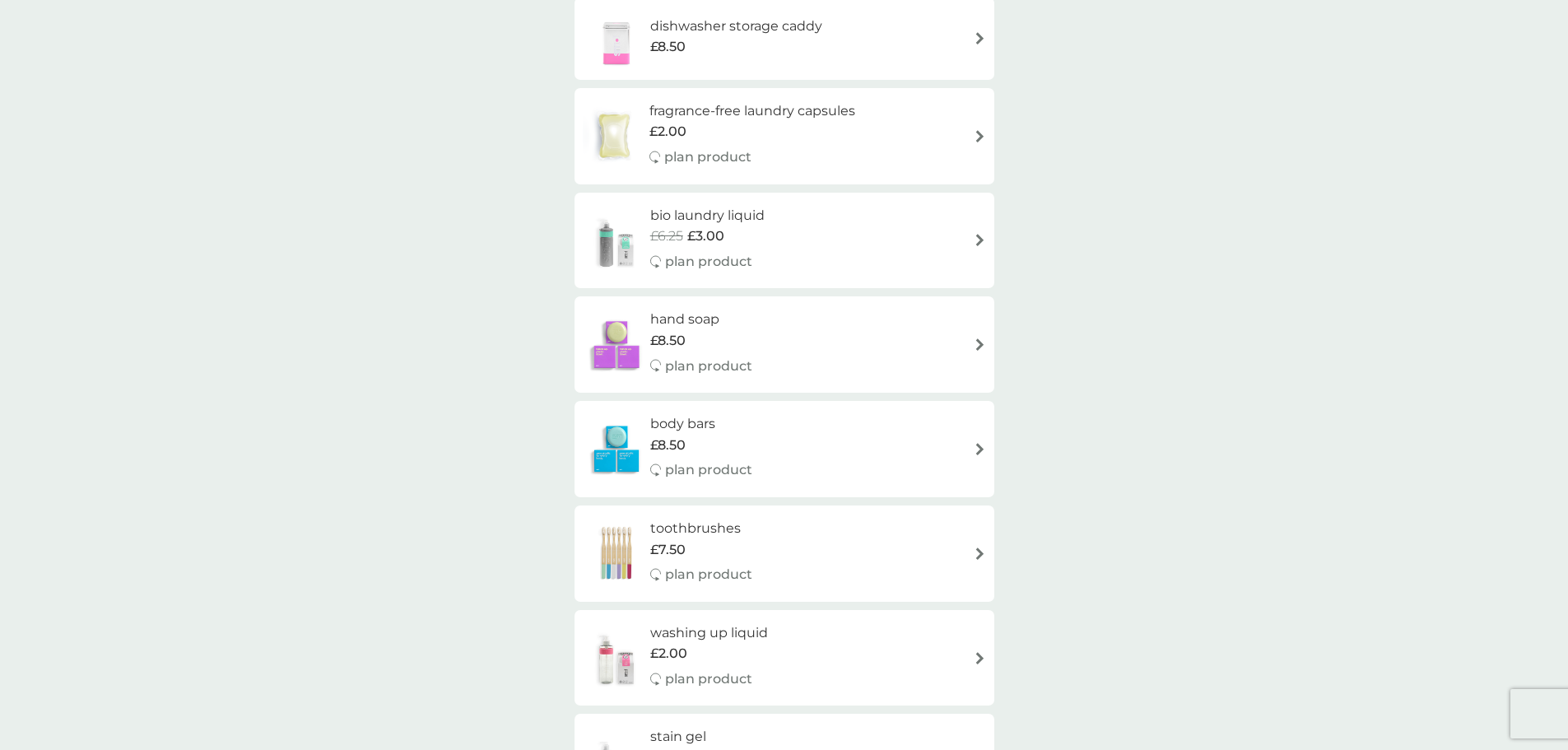
click at [834, 239] on div "bio laundry liquid £6.25 £3.00 plan product" at bounding box center [784, 241] width 404 height 72
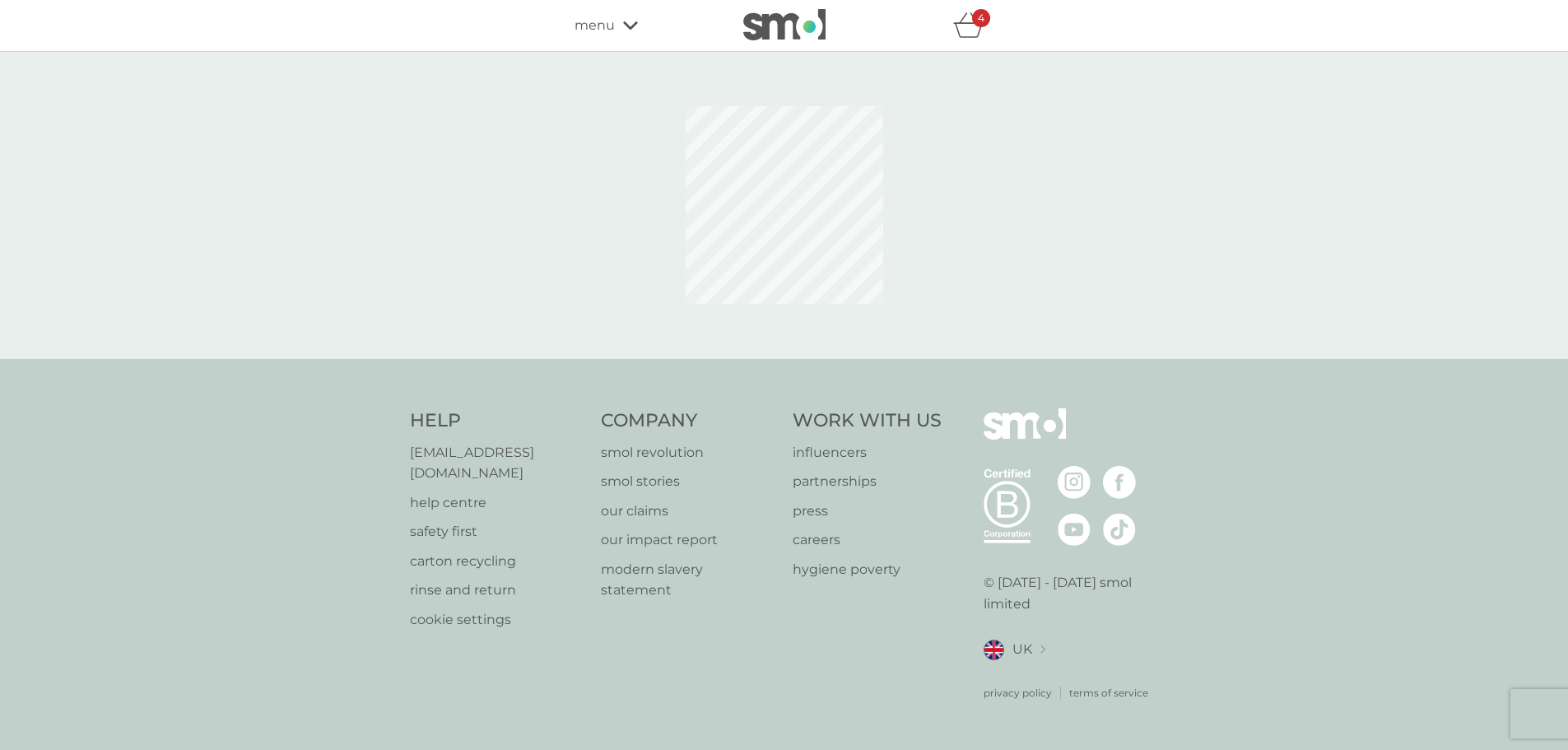
select select "91"
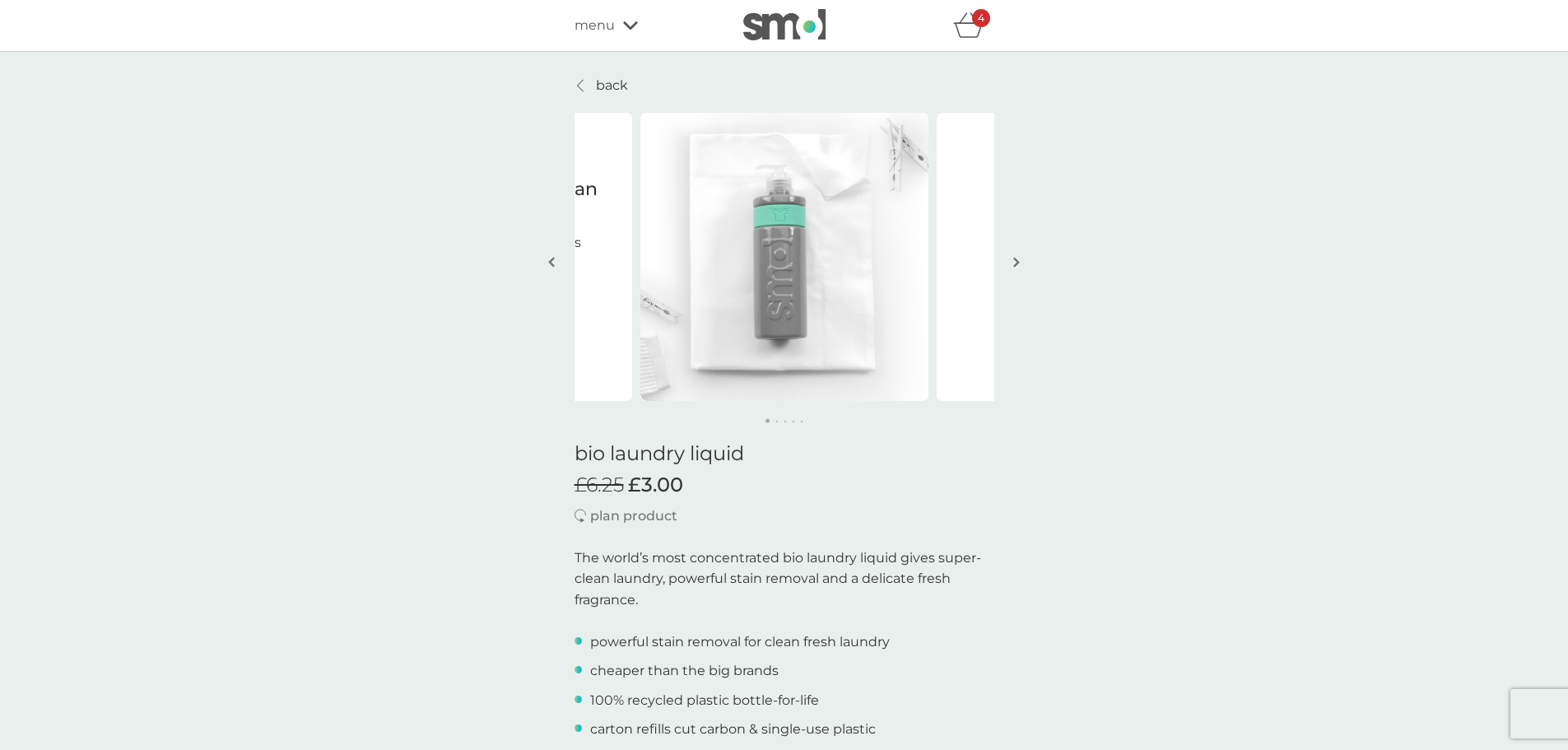
click at [1019, 261] on img "button" at bounding box center [1016, 262] width 7 height 12
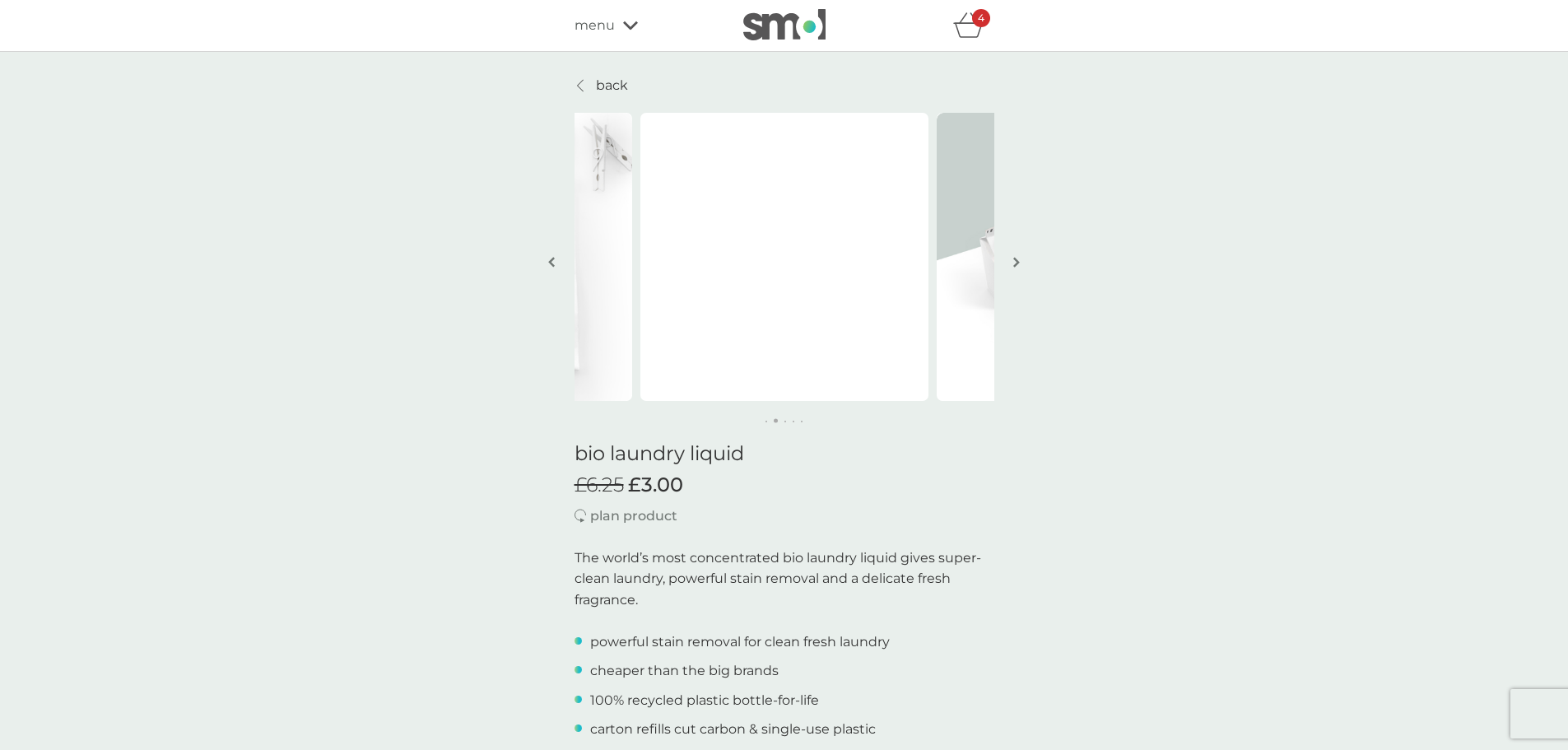
click at [1019, 261] on img "button" at bounding box center [1016, 262] width 7 height 12
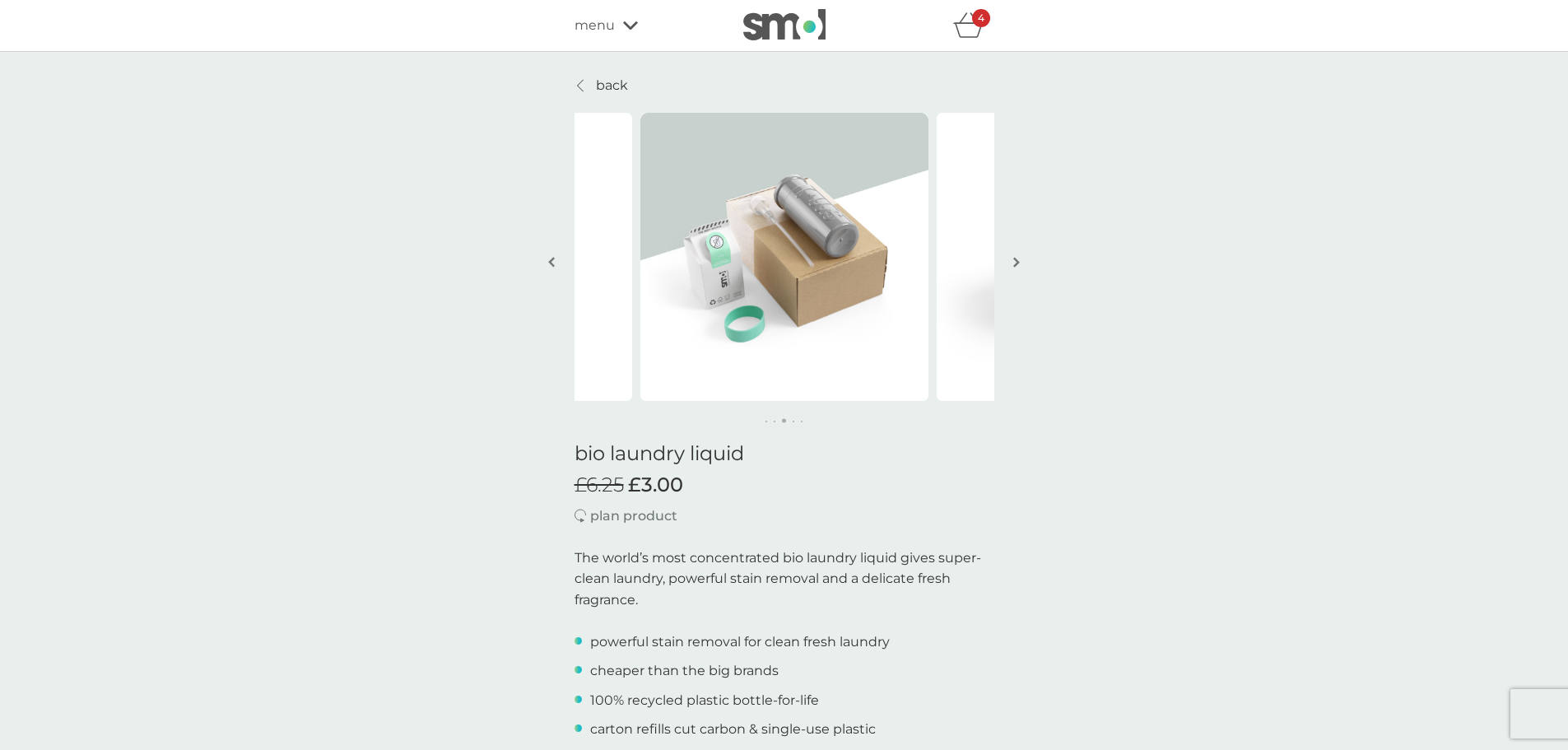
click at [1019, 261] on img "button" at bounding box center [1016, 262] width 7 height 12
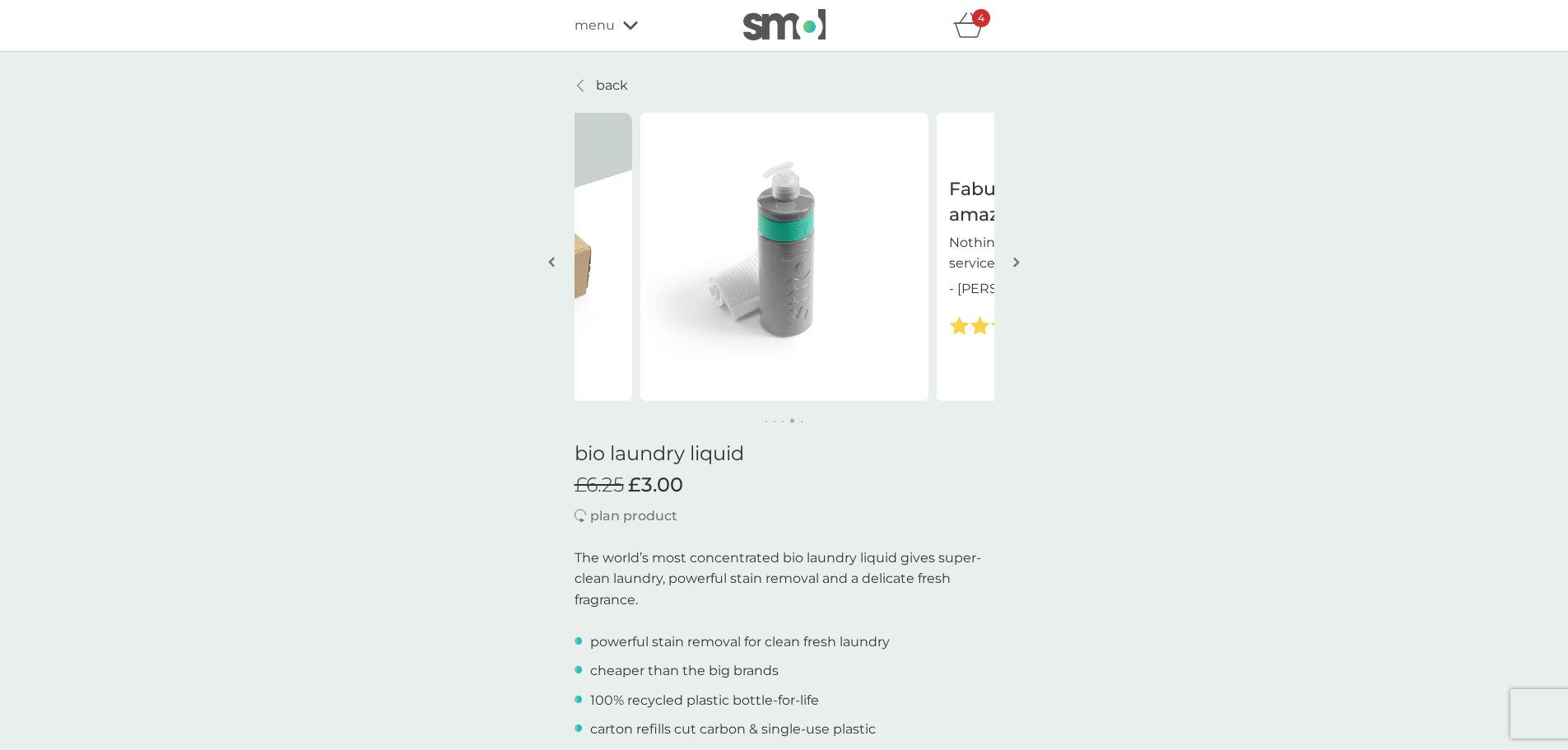
click at [1019, 261] on img "button" at bounding box center [1016, 262] width 7 height 12
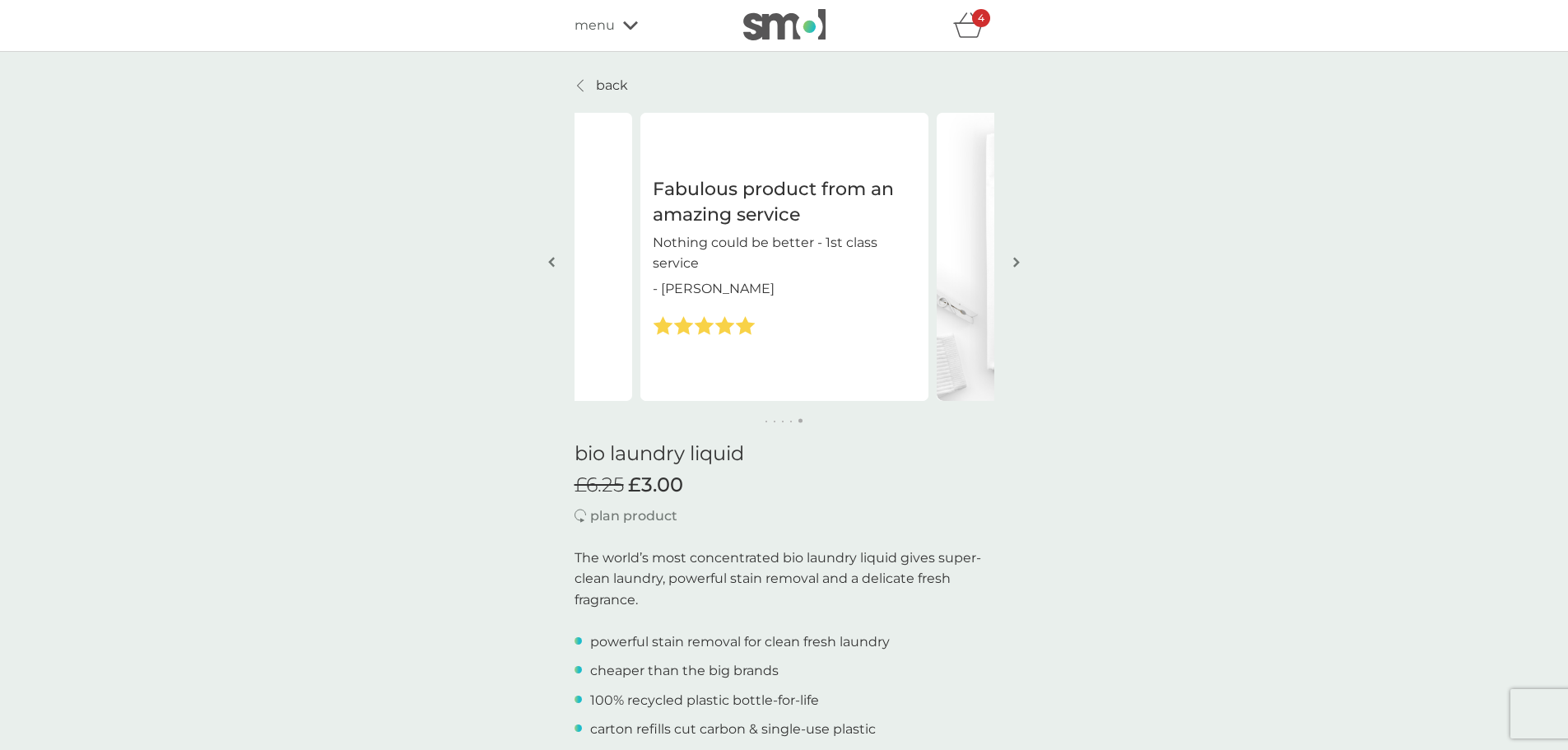
click at [963, 33] on icon "basket" at bounding box center [969, 25] width 31 height 26
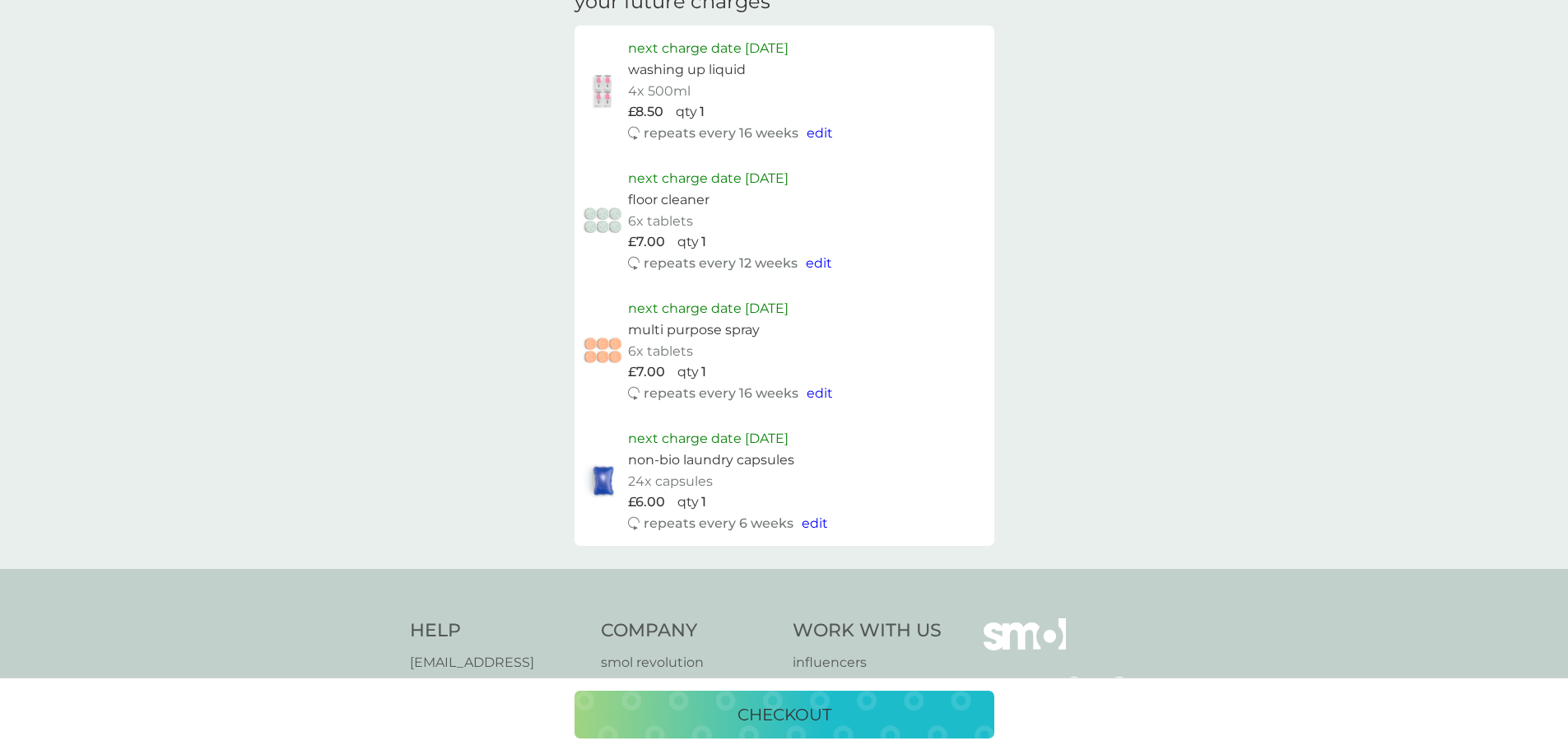
scroll to position [988, 0]
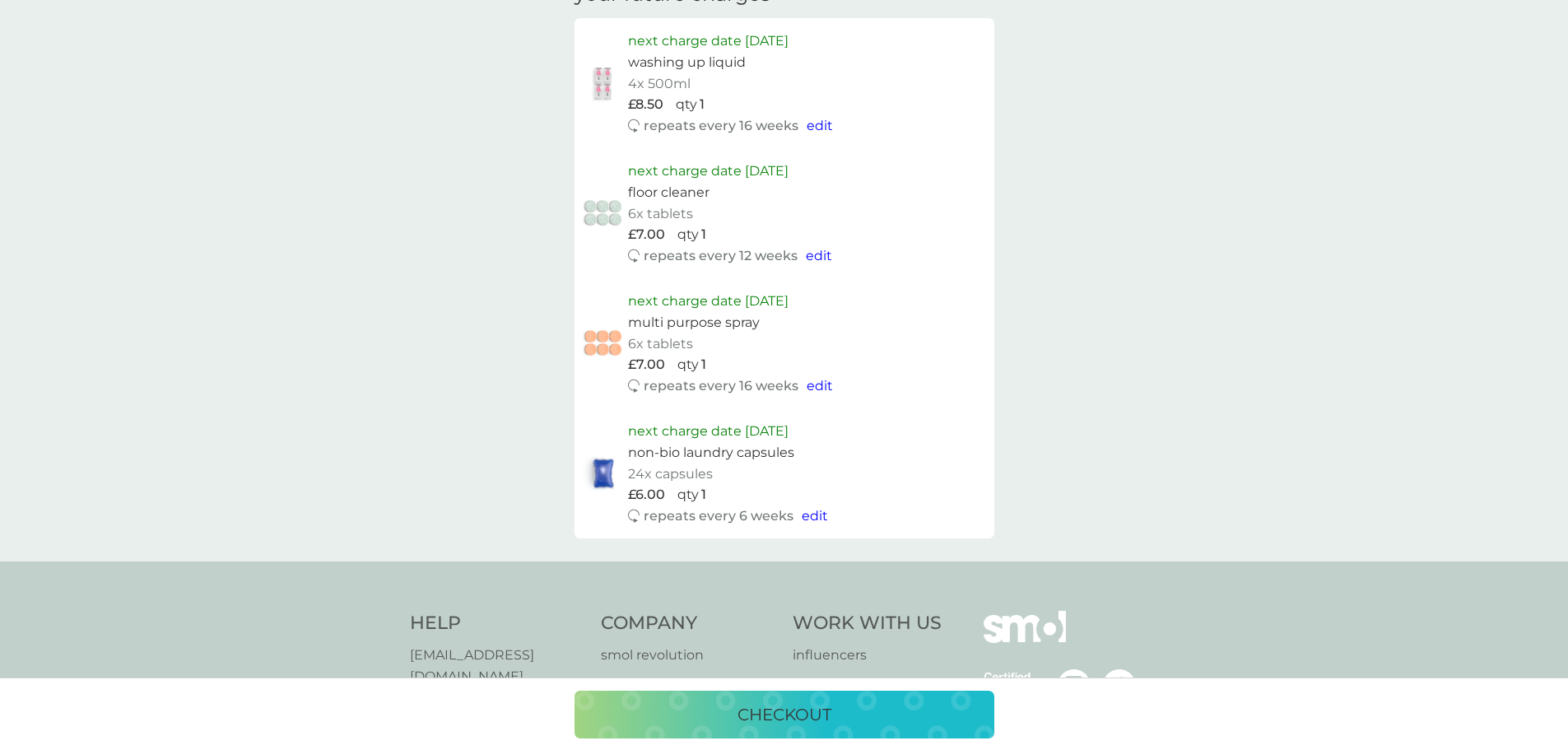
click at [825, 717] on p "checkout" at bounding box center [784, 715] width 94 height 27
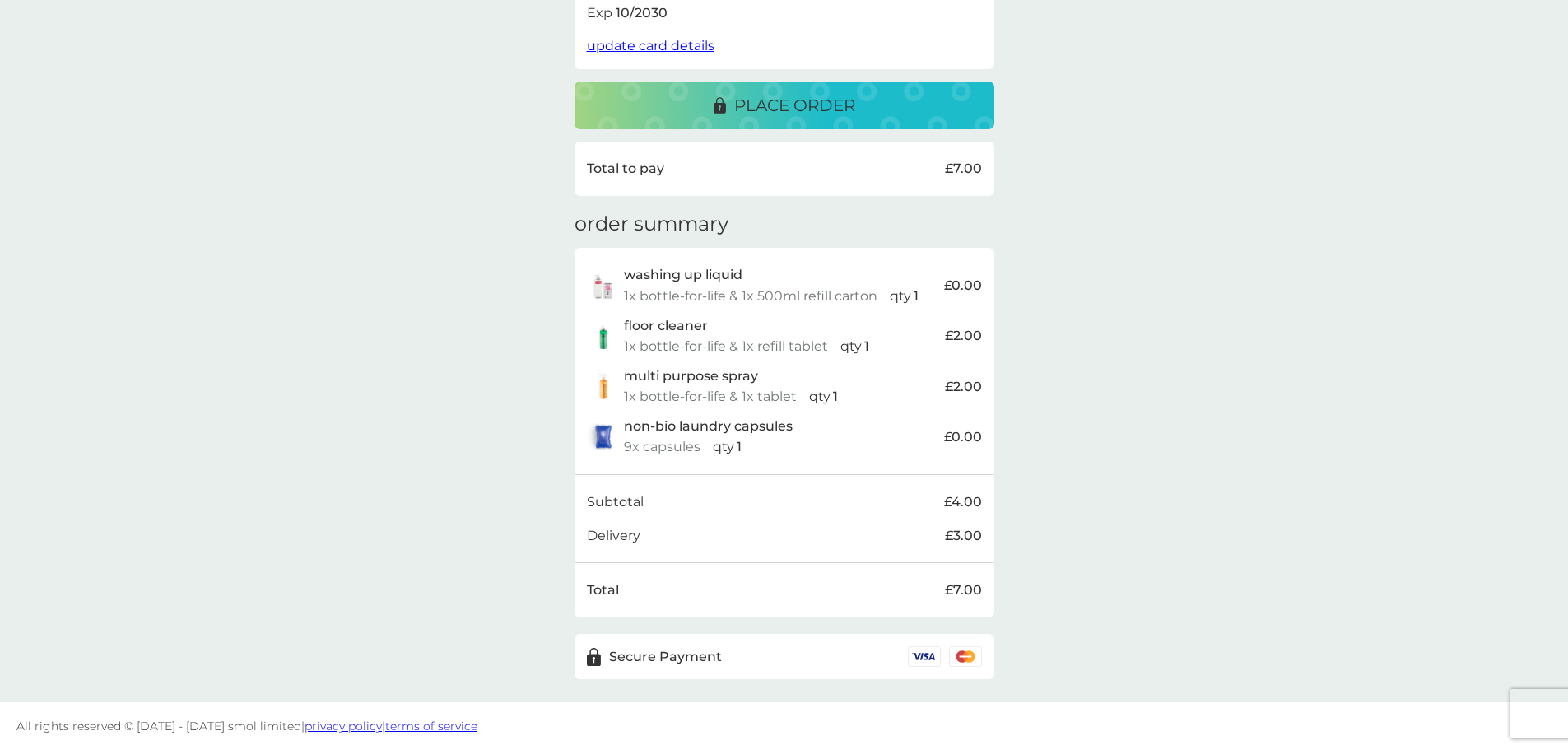
scroll to position [359, 0]
click at [793, 98] on p "place order" at bounding box center [794, 104] width 121 height 27
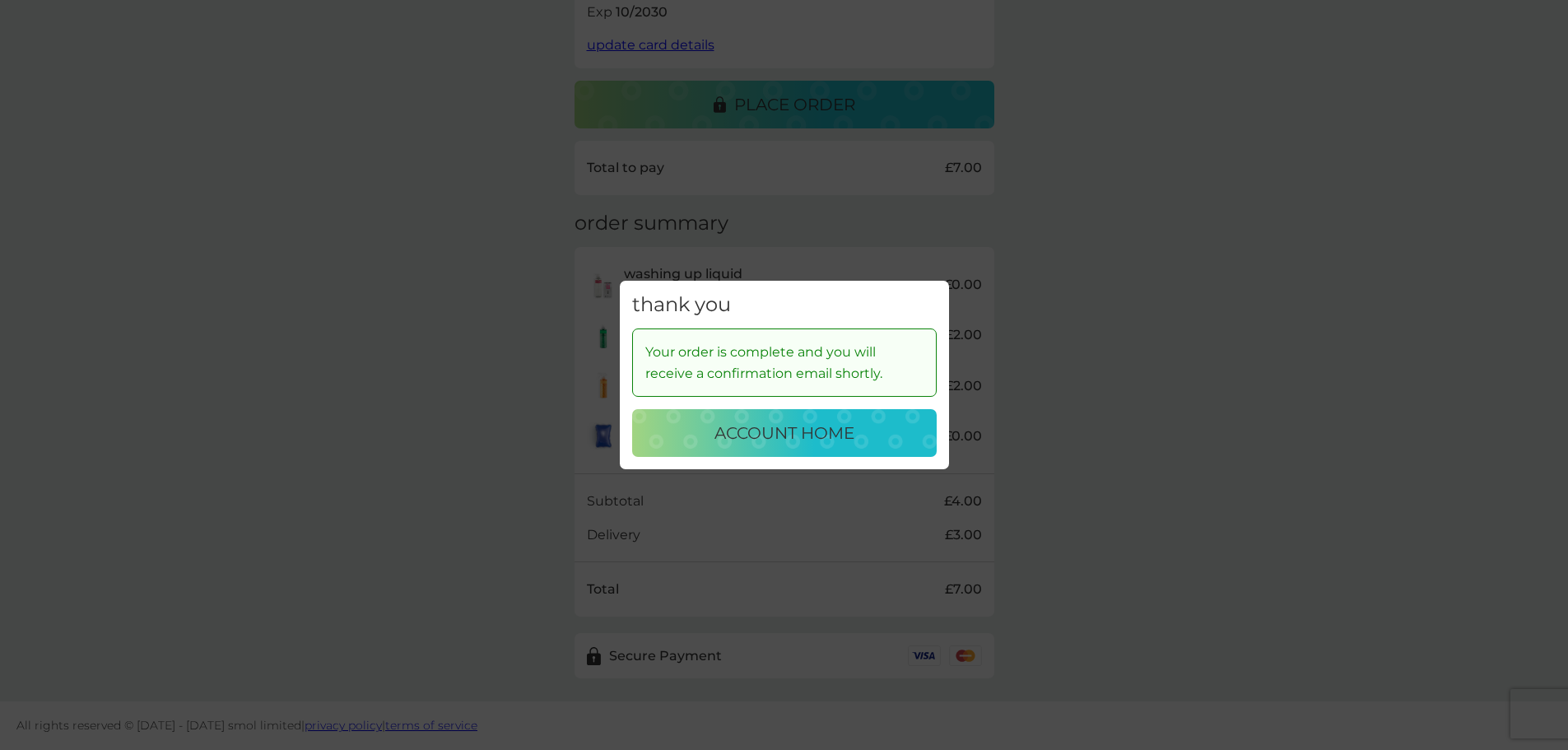
click at [831, 440] on p "account home" at bounding box center [784, 433] width 140 height 27
